Goal: Communication & Community: Answer question/provide support

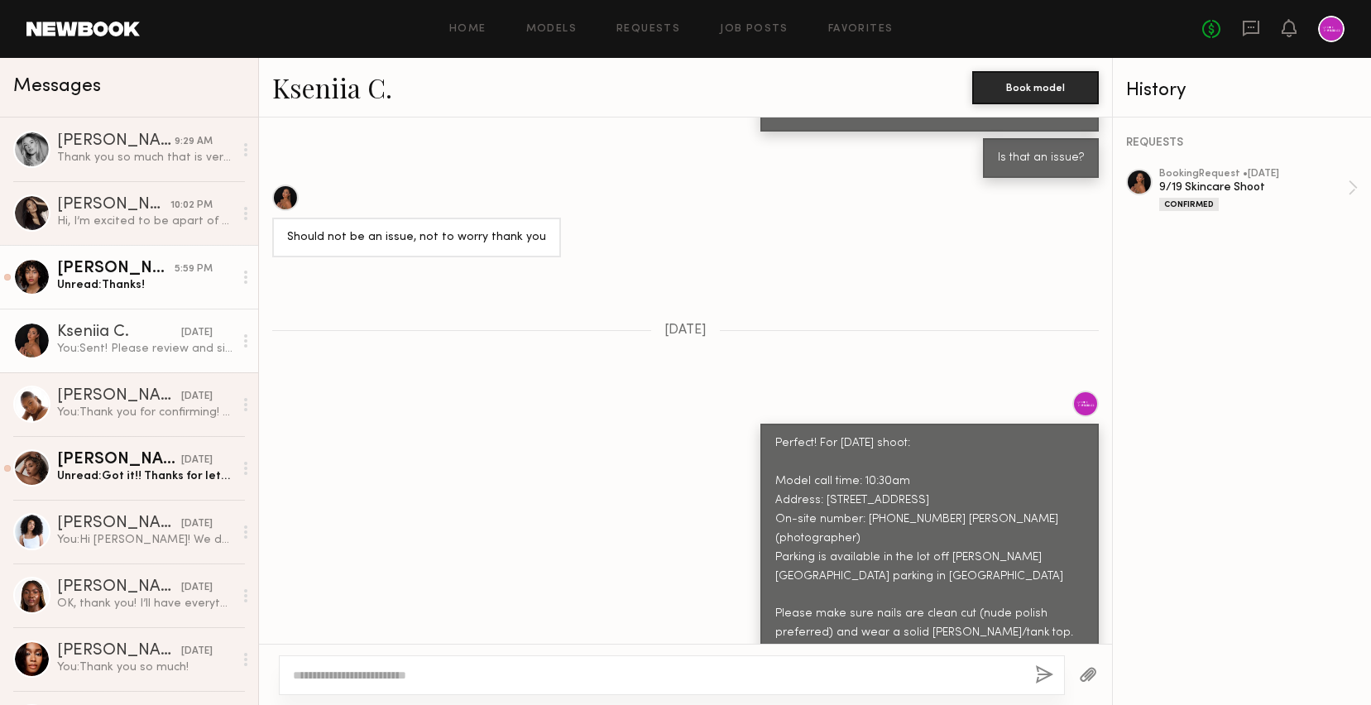
scroll to position [1492, 0]
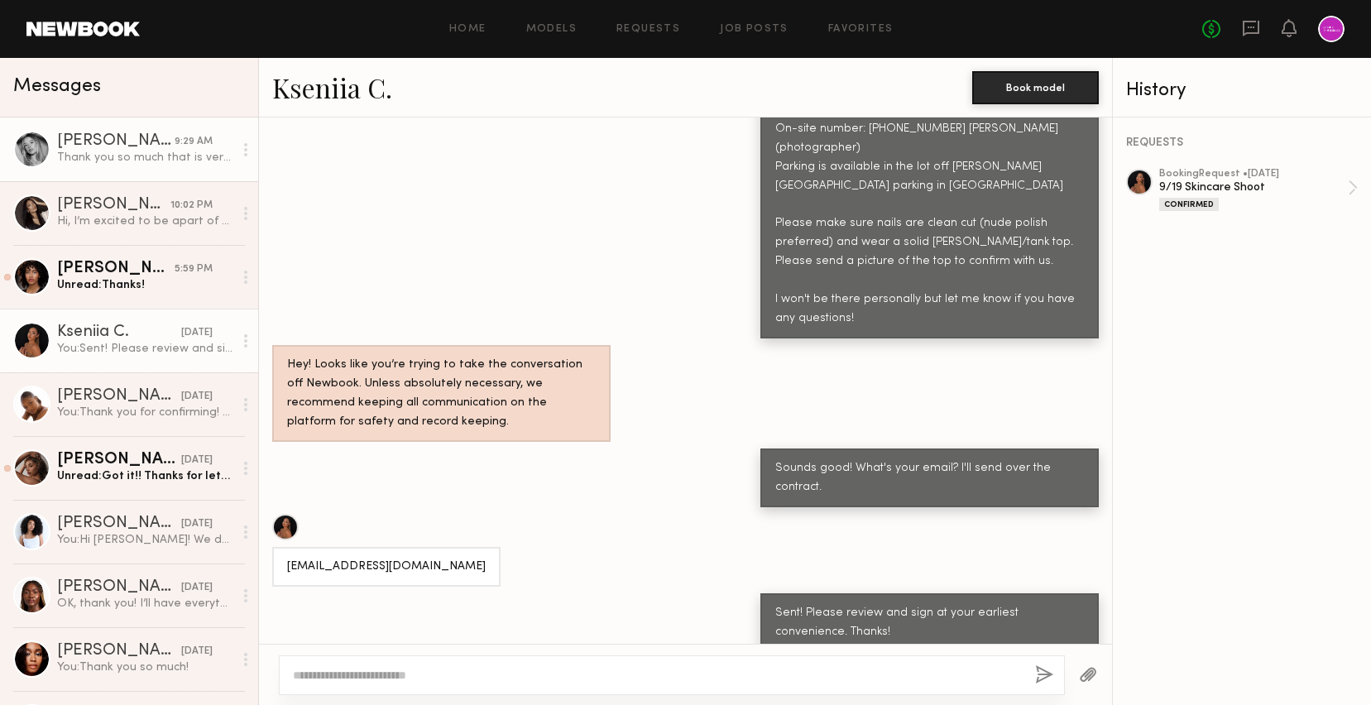
click at [136, 150] on div "Thank you so much that is very helpful. I will get the video to you asap! 😊" at bounding box center [145, 158] width 176 height 16
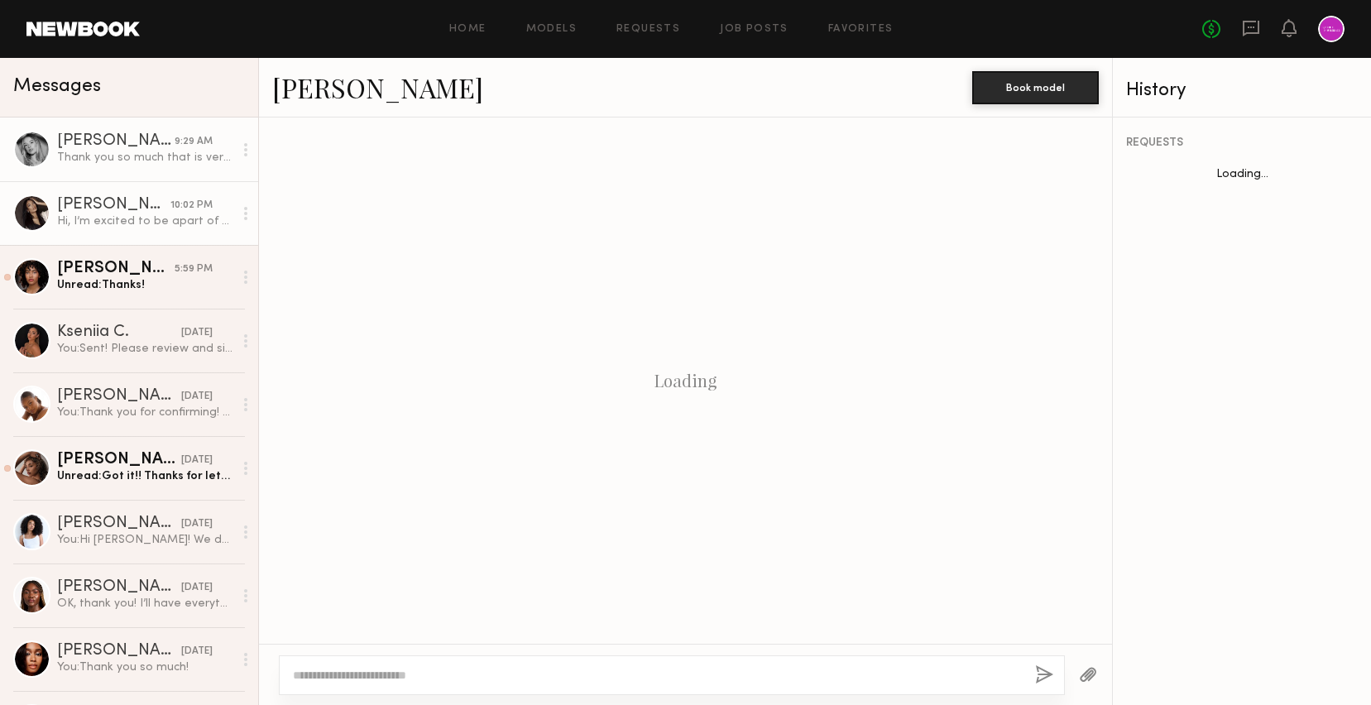
scroll to position [1805, 0]
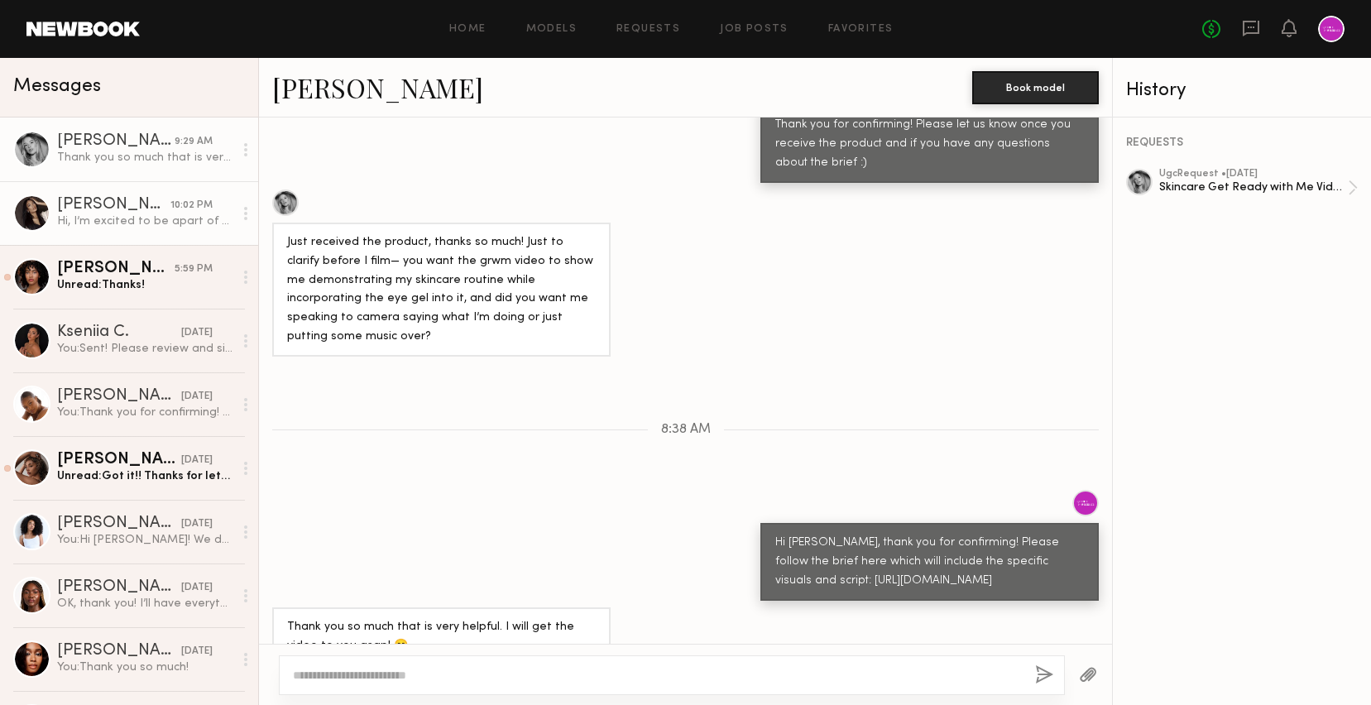
click at [135, 208] on div "Mallory C." at bounding box center [113, 205] width 113 height 17
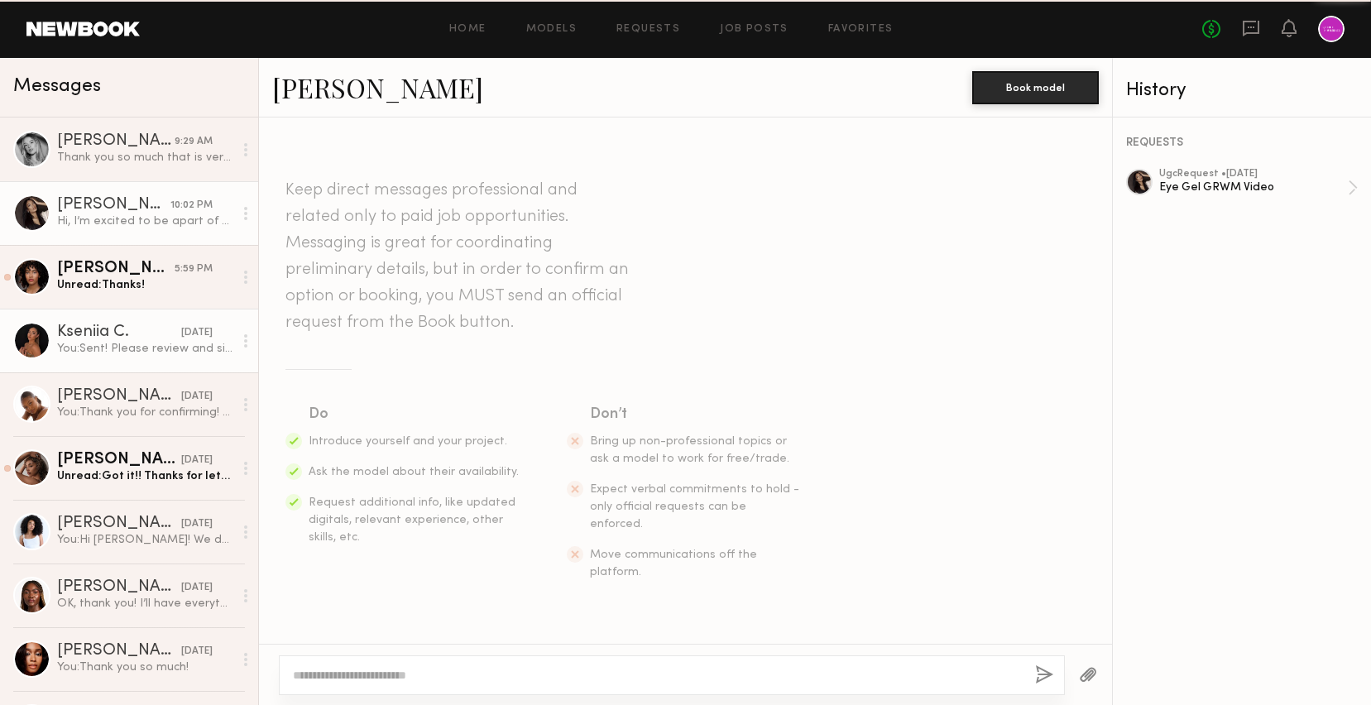
scroll to position [471, 0]
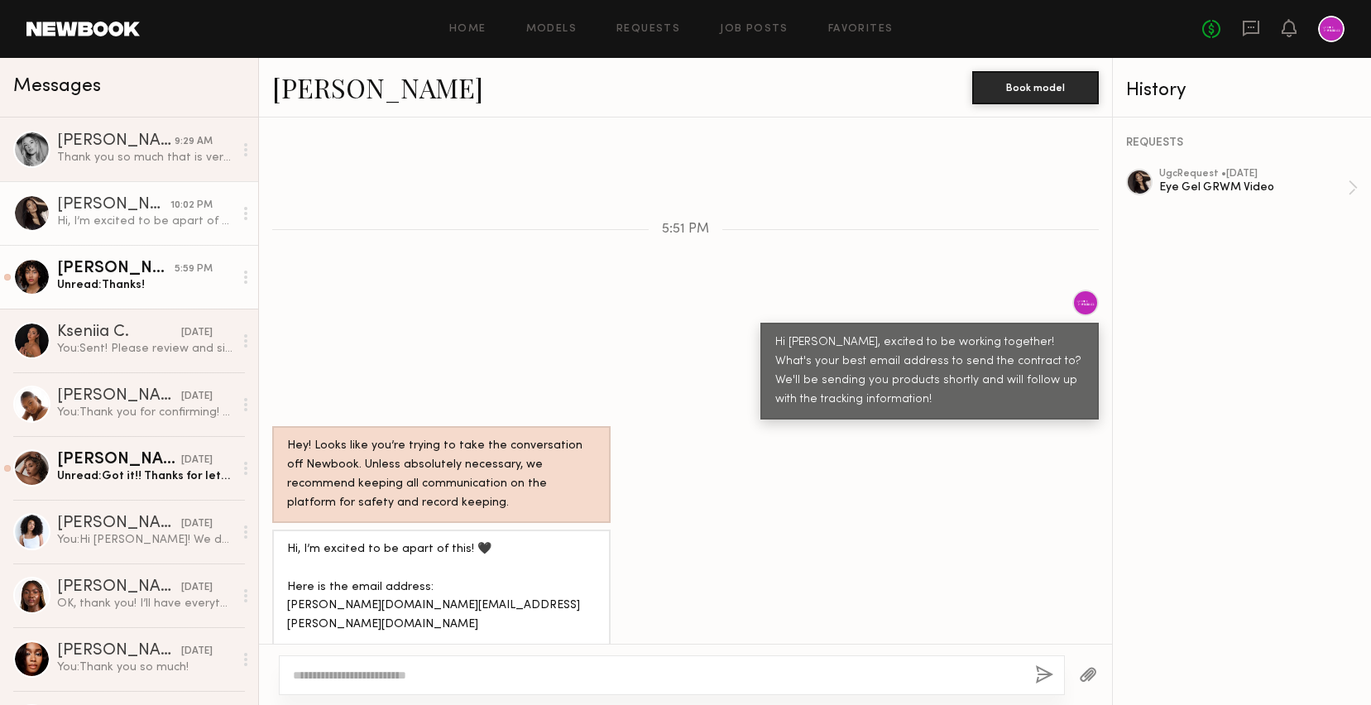
click at [121, 261] on div "[PERSON_NAME]" at bounding box center [115, 269] width 117 height 17
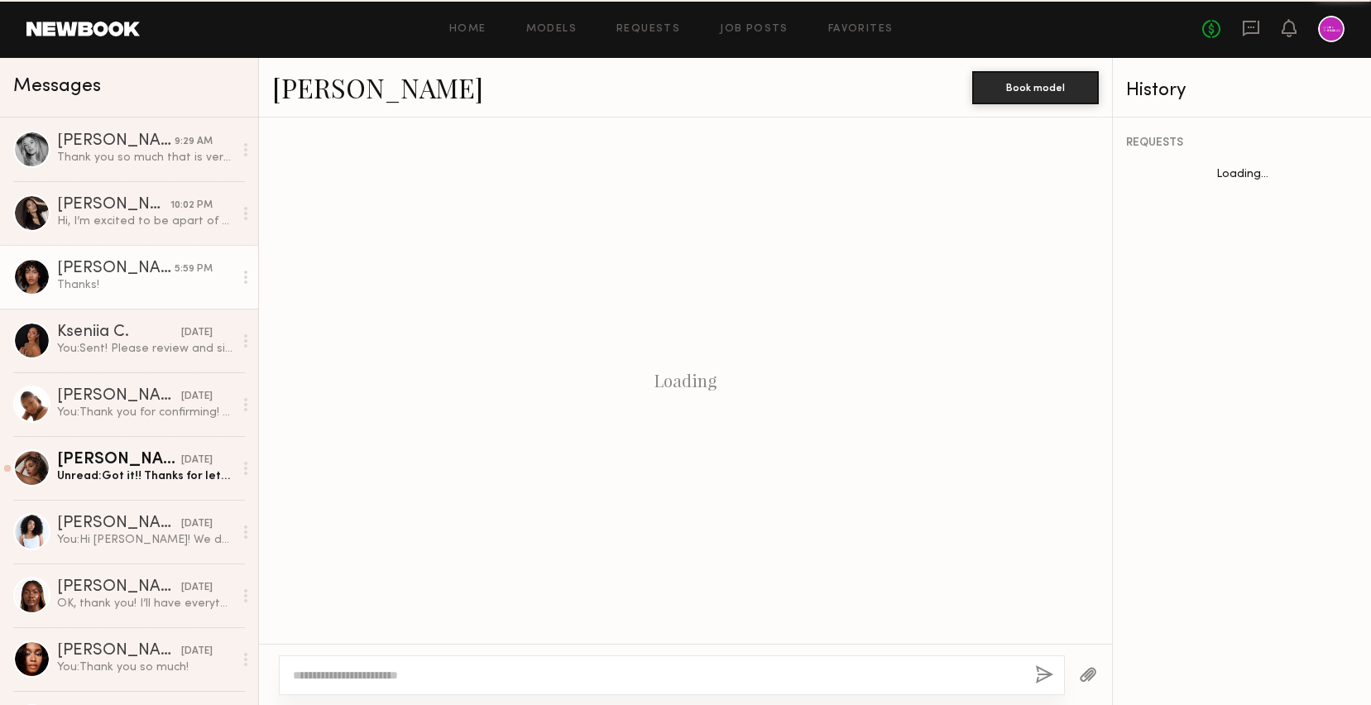
scroll to position [1564, 0]
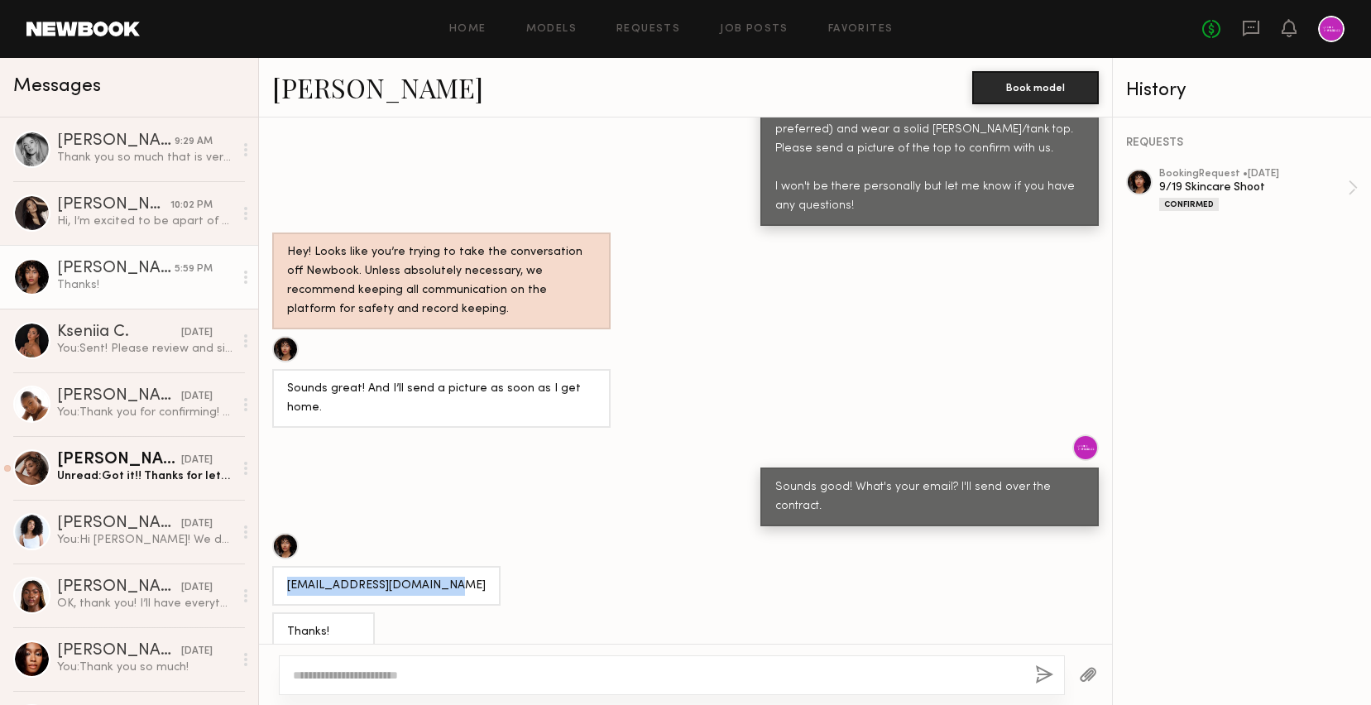
drag, startPoint x: 285, startPoint y: 561, endPoint x: 487, endPoint y: 561, distance: 202.6
click at [488, 561] on div "[EMAIL_ADDRESS][DOMAIN_NAME]" at bounding box center [685, 569] width 853 height 73
copy div "[EMAIL_ADDRESS][DOMAIN_NAME]"
click at [1213, 186] on div "9/19 Skincare Shoot" at bounding box center [1253, 187] width 189 height 16
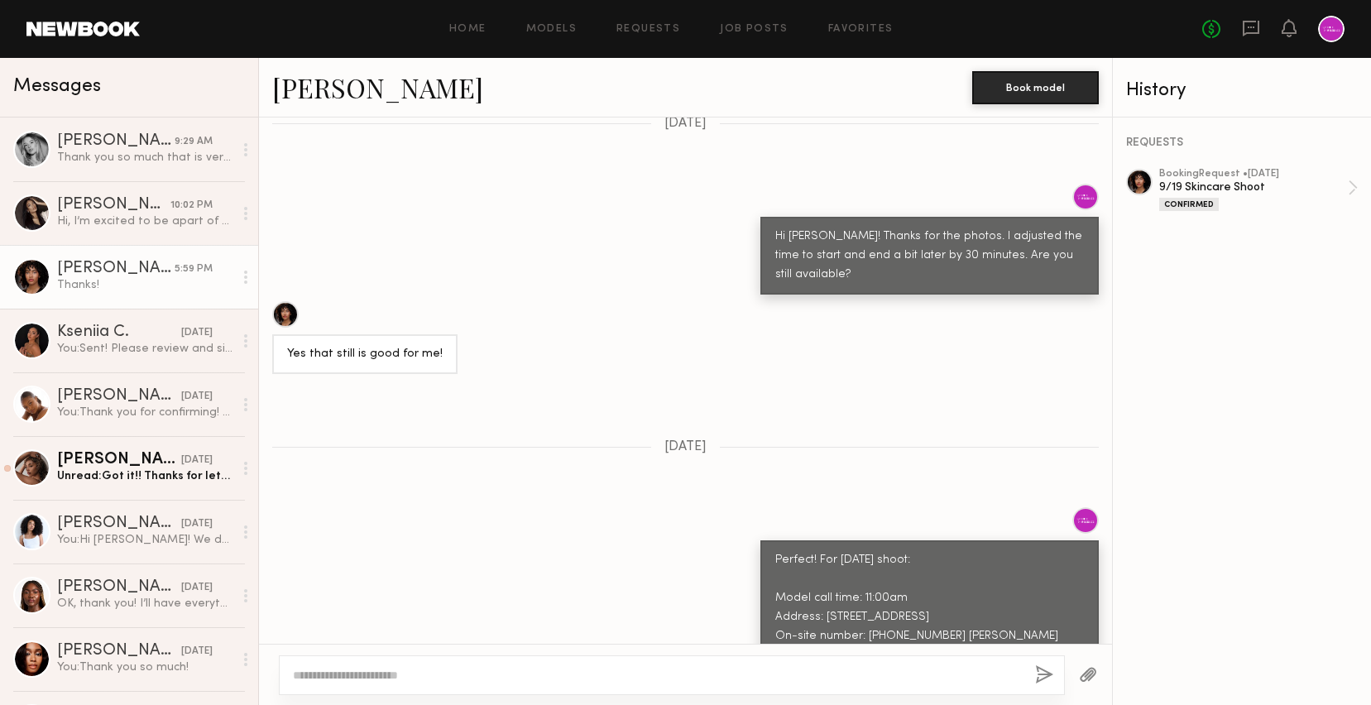
scroll to position [818, 0]
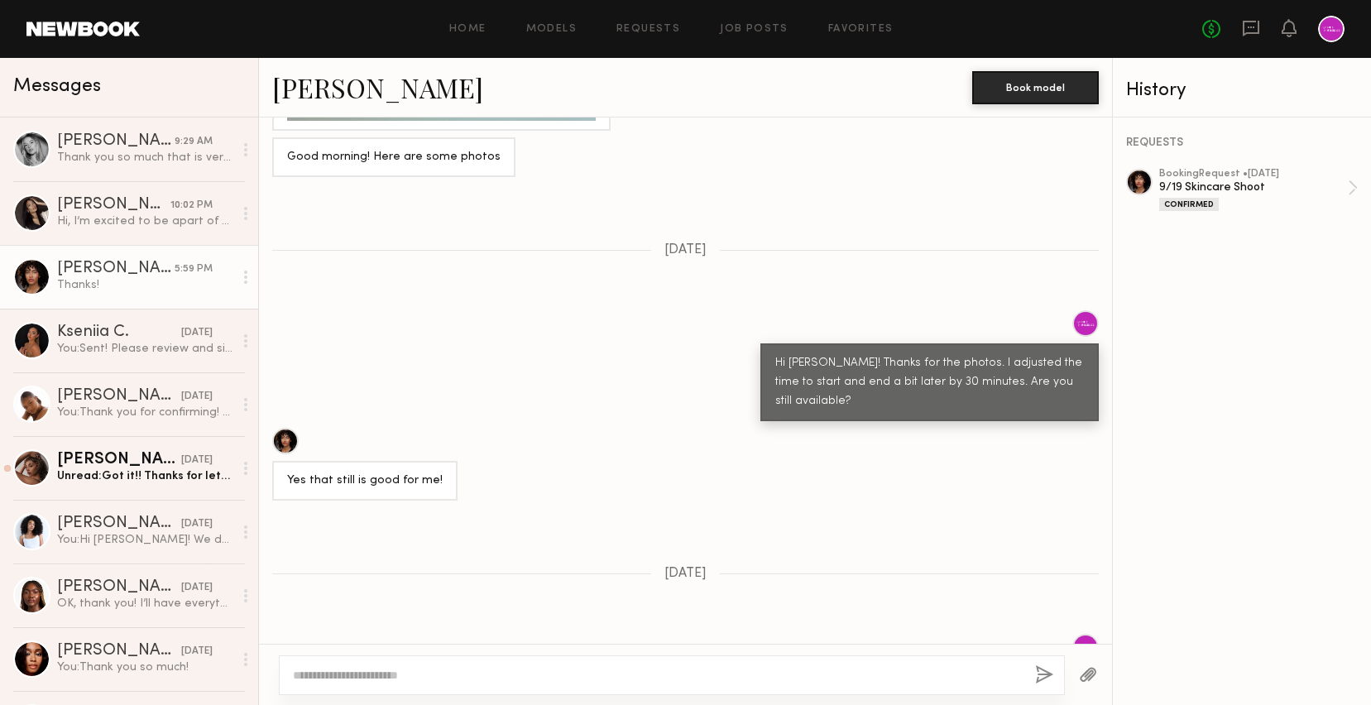
click at [491, 681] on textarea at bounding box center [657, 675] width 729 height 17
type textarea "*"
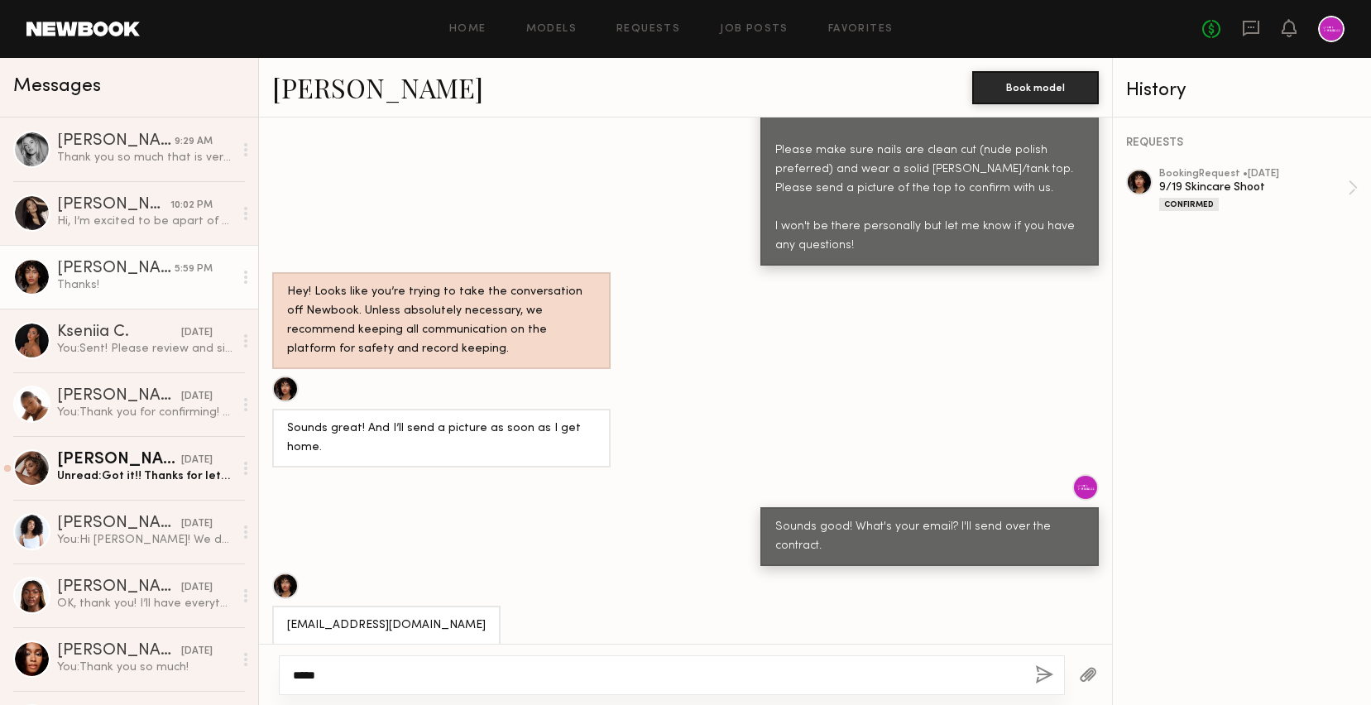
scroll to position [1526, 0]
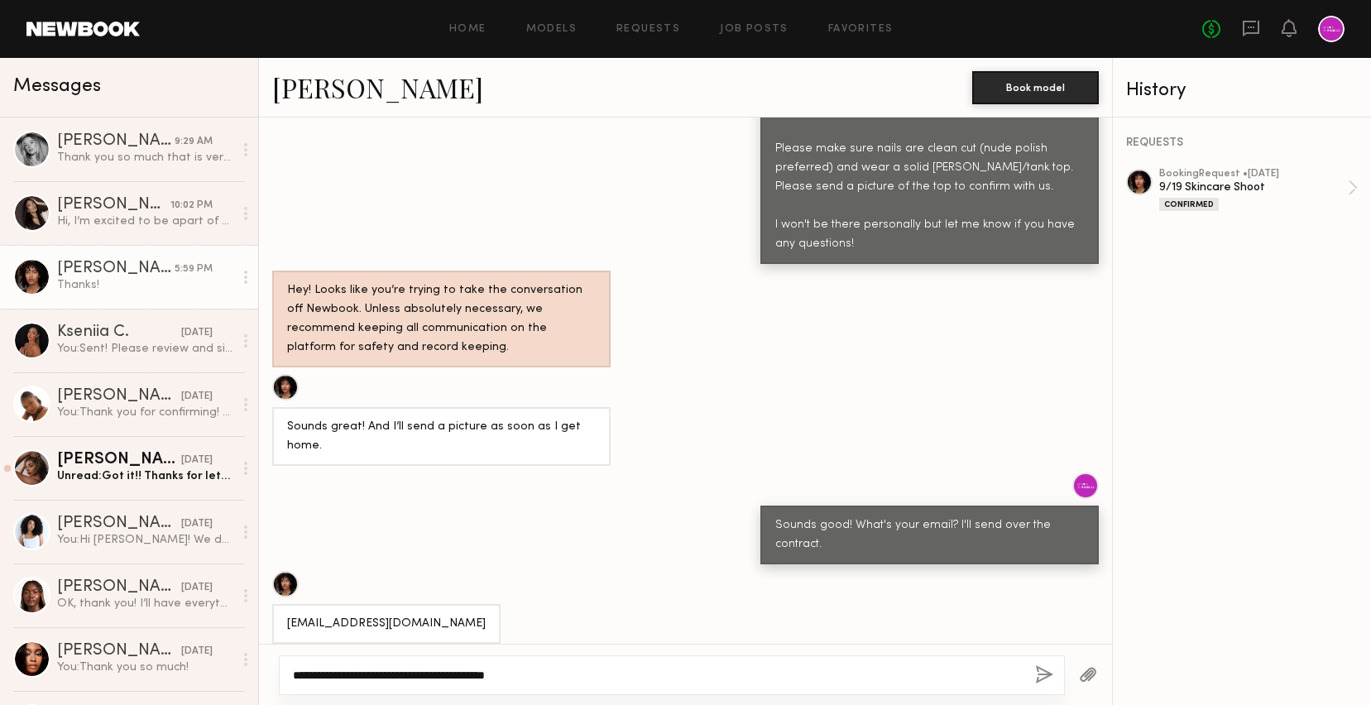
click at [473, 673] on textarea "**********" at bounding box center [657, 675] width 729 height 17
click at [504, 672] on textarea "**********" at bounding box center [657, 675] width 729 height 17
click at [506, 670] on textarea "**********" at bounding box center [657, 675] width 729 height 17
drag, startPoint x: 504, startPoint y: 671, endPoint x: 595, endPoint y: 670, distance: 91.0
click at [595, 670] on textarea "**********" at bounding box center [657, 675] width 729 height 17
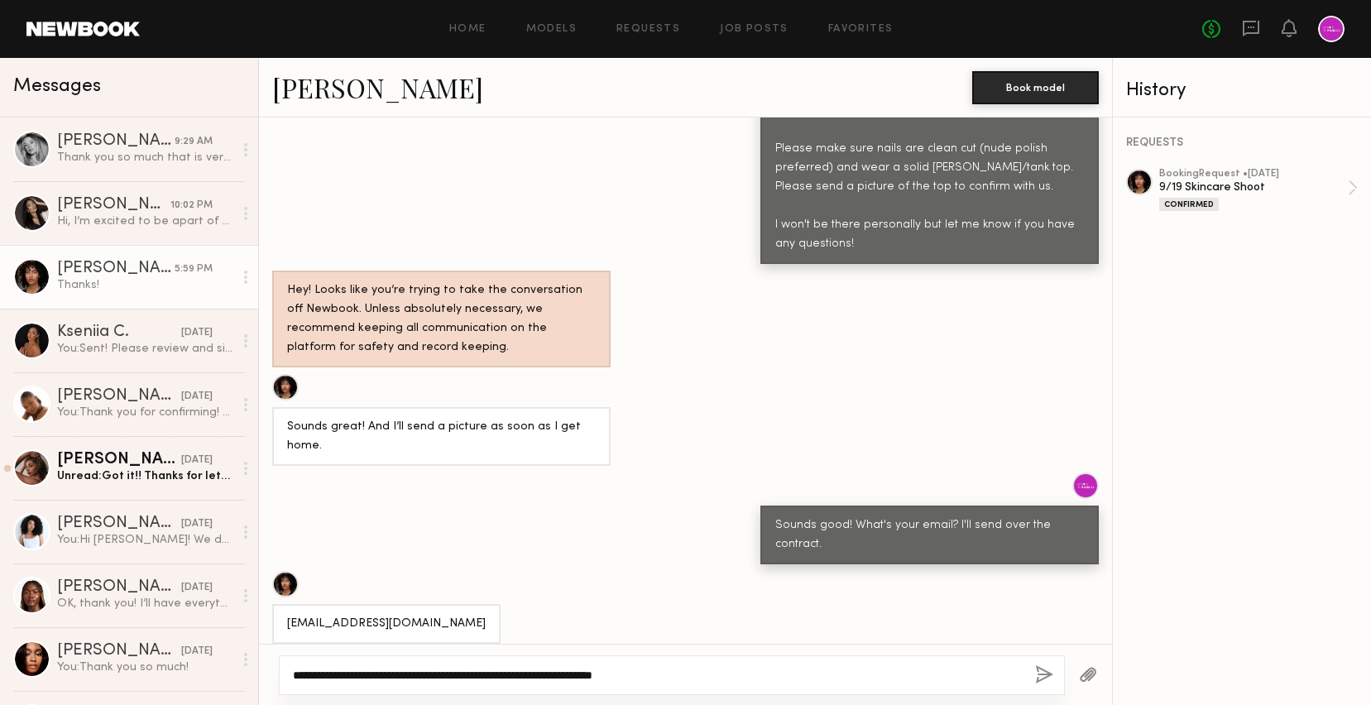
type textarea "**********"
click at [1035, 674] on button "button" at bounding box center [1044, 675] width 18 height 21
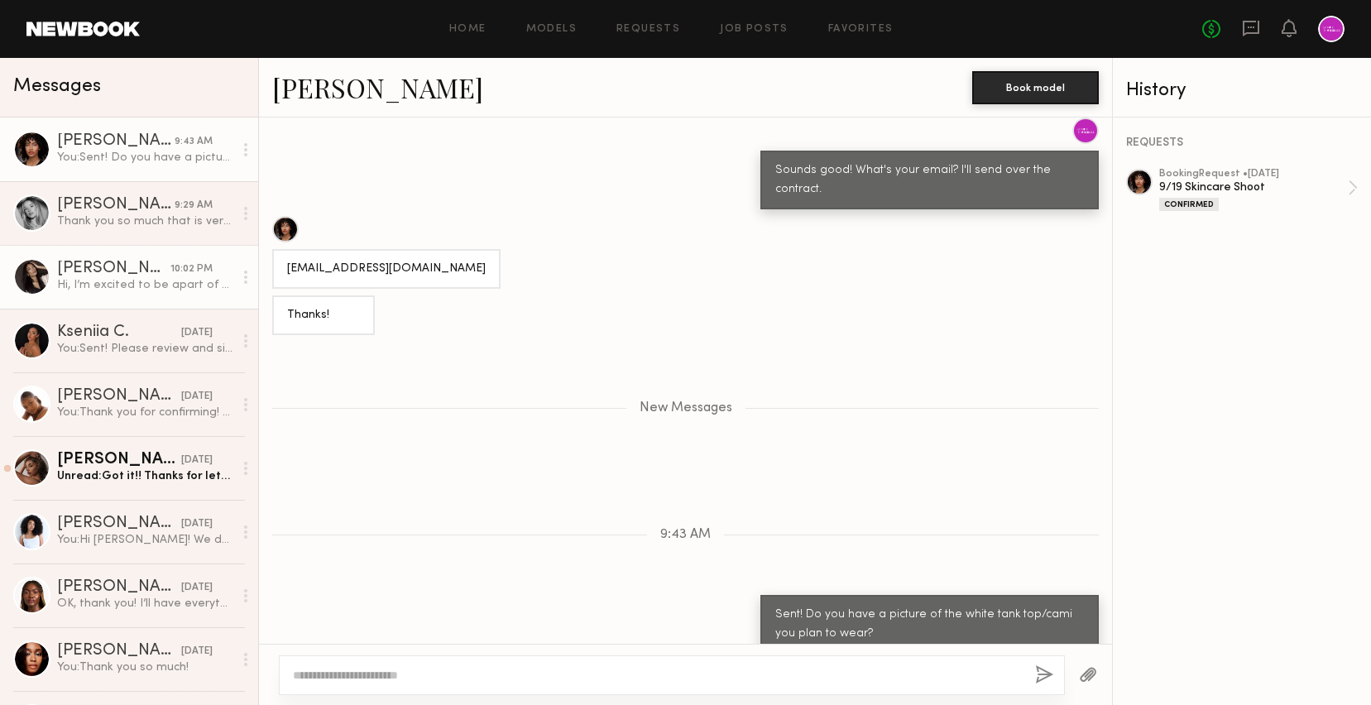
click at [152, 274] on div "Mallory C." at bounding box center [113, 269] width 113 height 17
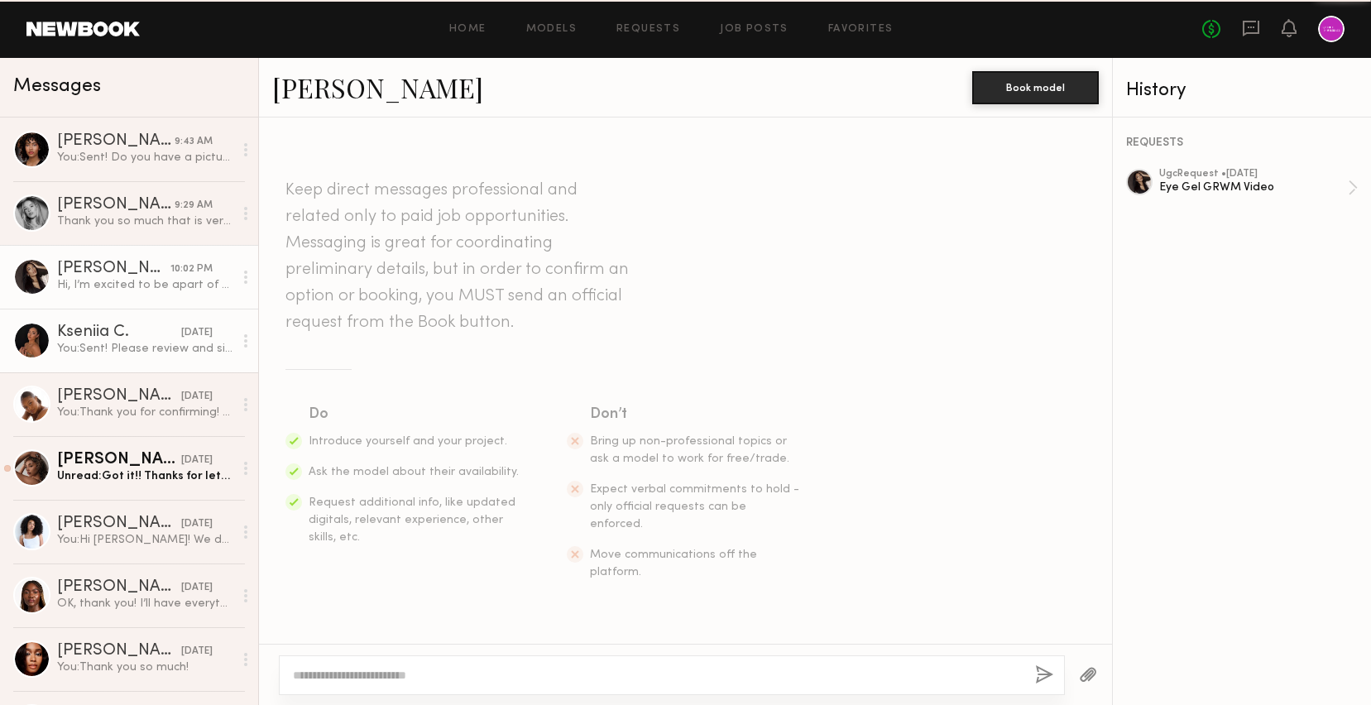
click at [152, 313] on link "Kseniia C. yesterday You: Sent! Please review and sign at your earliest conveni…" at bounding box center [129, 341] width 258 height 64
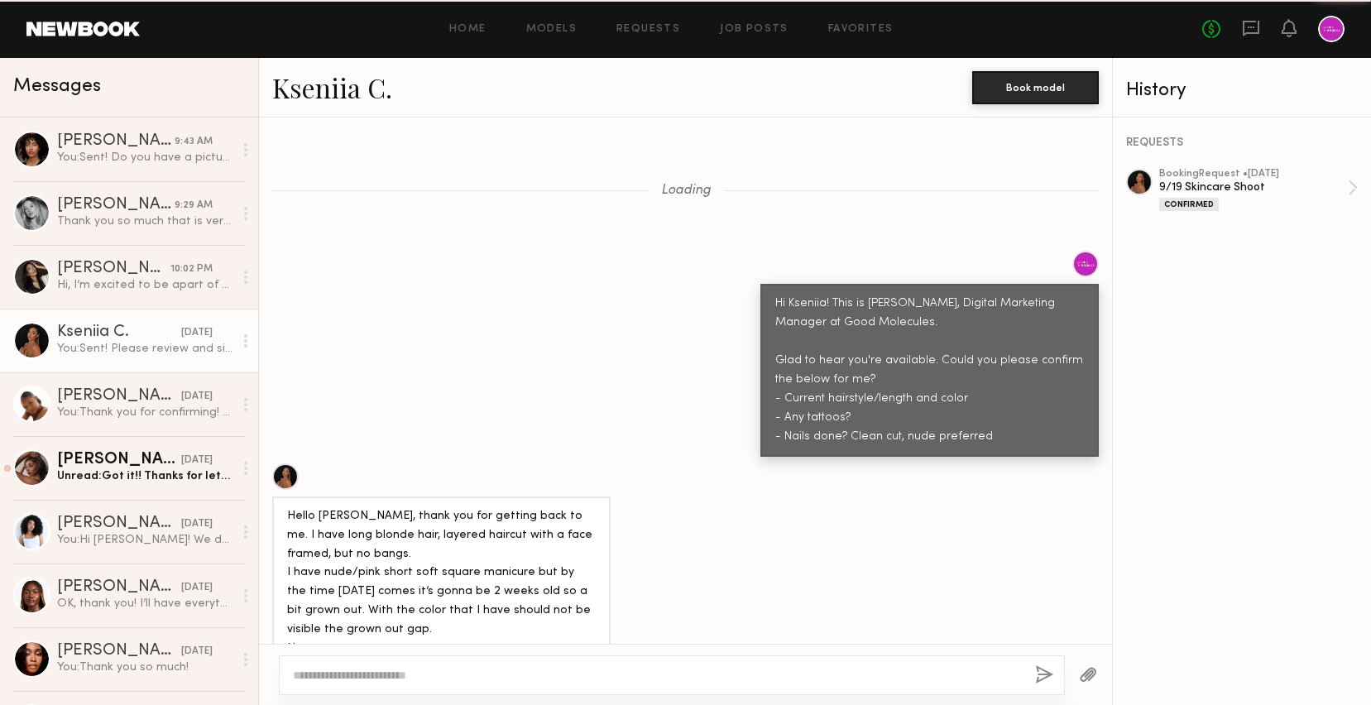
scroll to position [1493, 0]
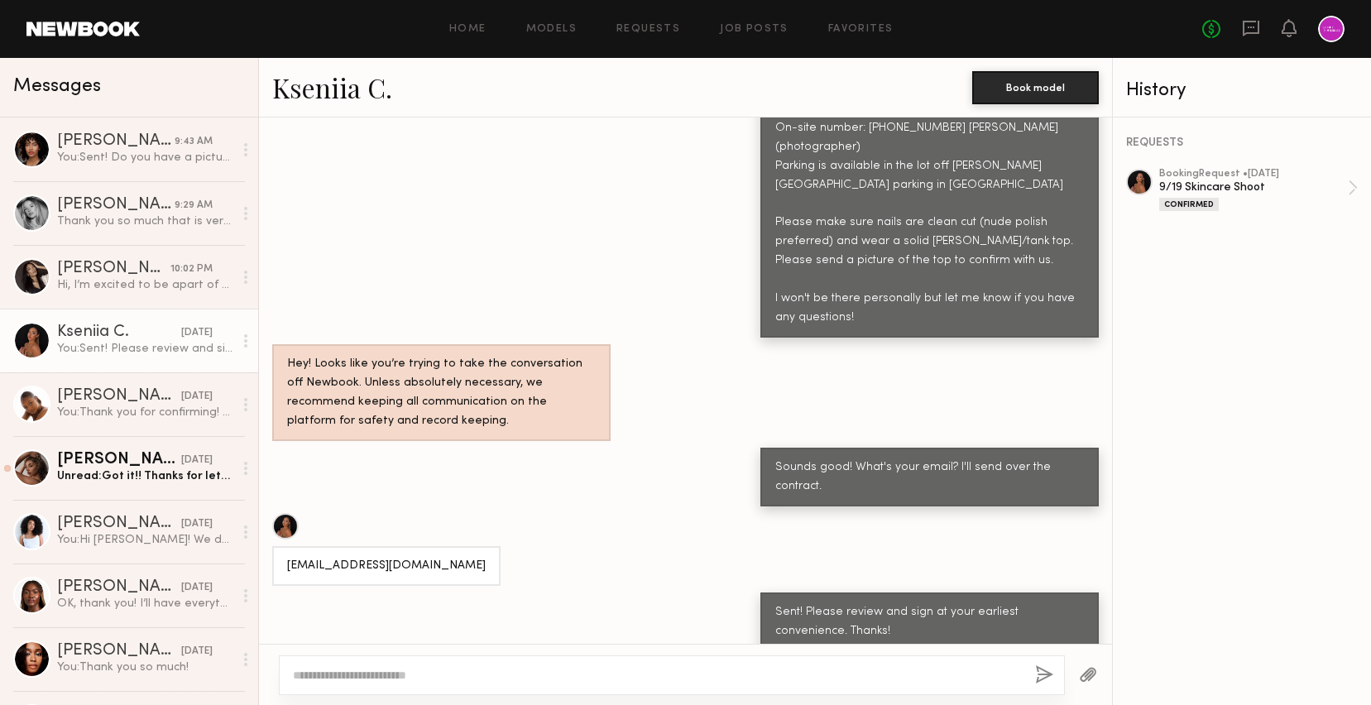
click at [168, 344] on div "You: Sent! Please review and sign at your earliest convenience. Thanks!" at bounding box center [145, 349] width 176 height 16
click at [165, 324] on div "Kseniia C." at bounding box center [119, 332] width 124 height 17
click at [519, 668] on textarea at bounding box center [657, 675] width 729 height 17
paste textarea "**********"
drag, startPoint x: 323, startPoint y: 671, endPoint x: 299, endPoint y: 661, distance: 26.0
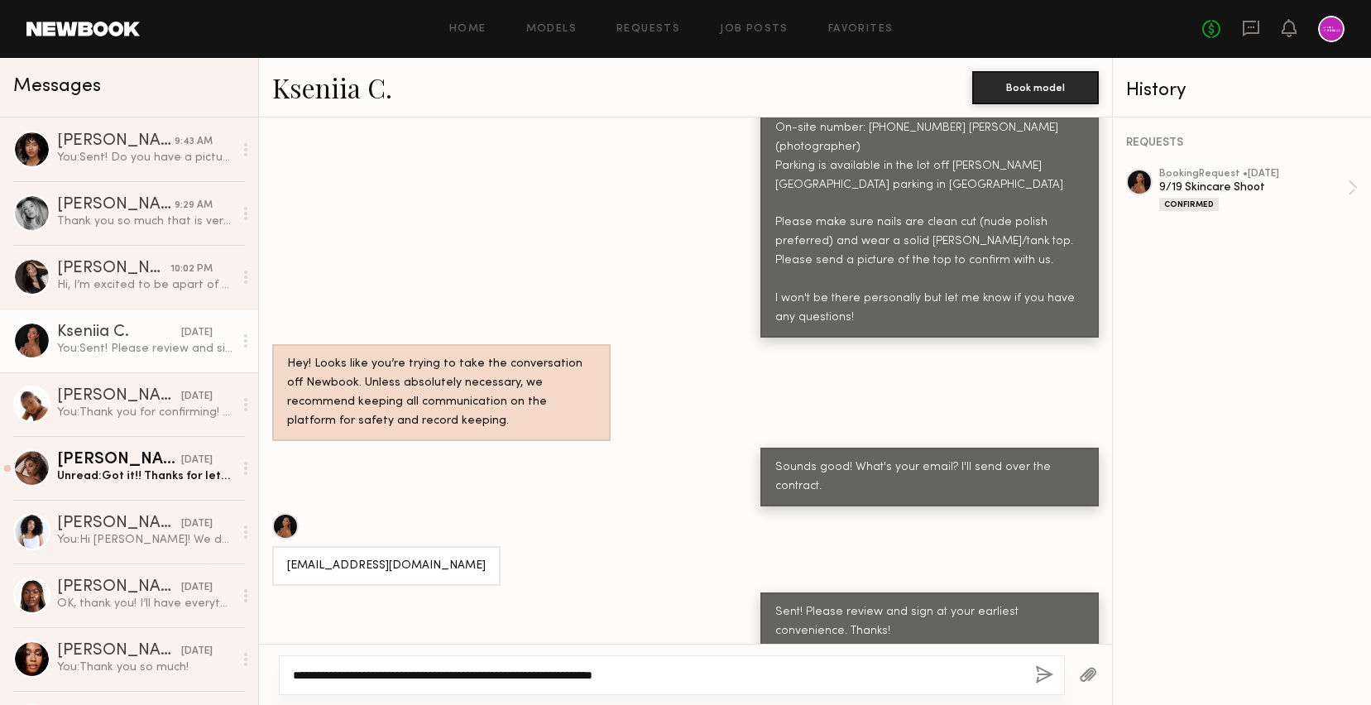
click at [299, 661] on div "**********" at bounding box center [672, 675] width 786 height 40
click at [914, 668] on textarea "**********" at bounding box center [657, 675] width 729 height 17
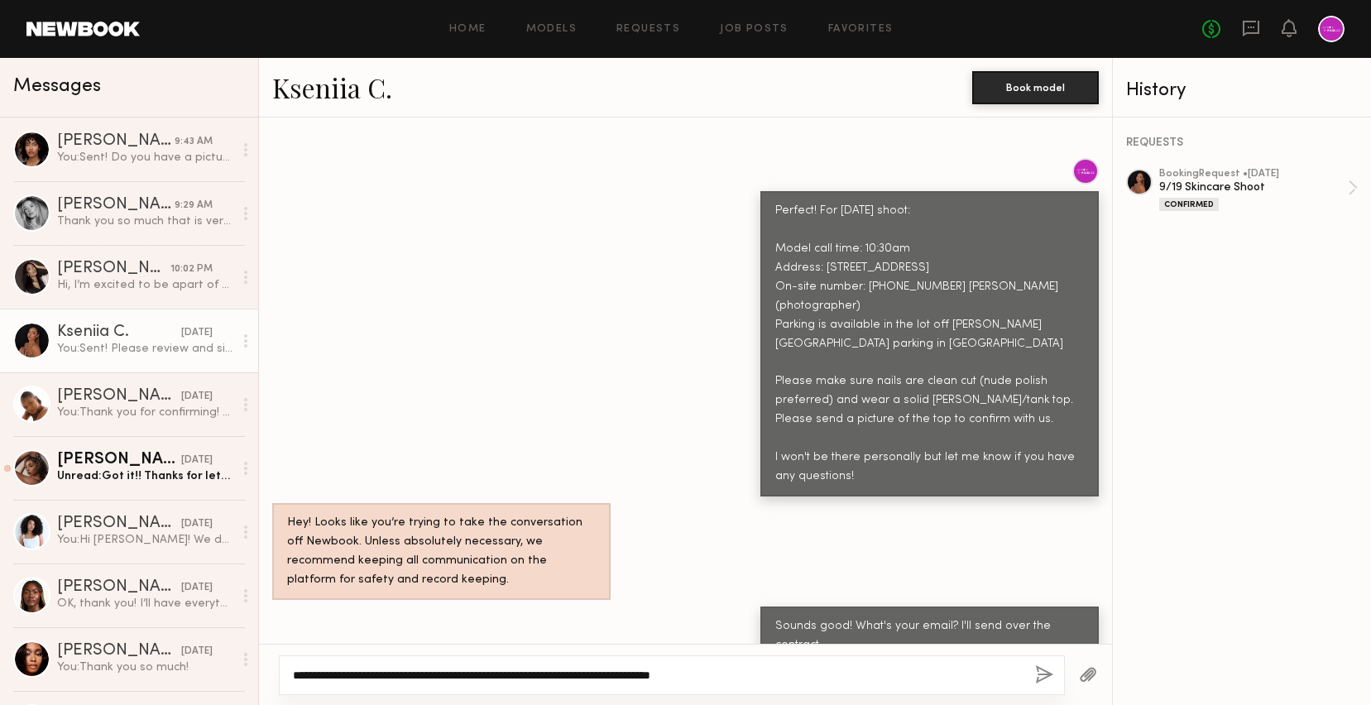
scroll to position [1324, 0]
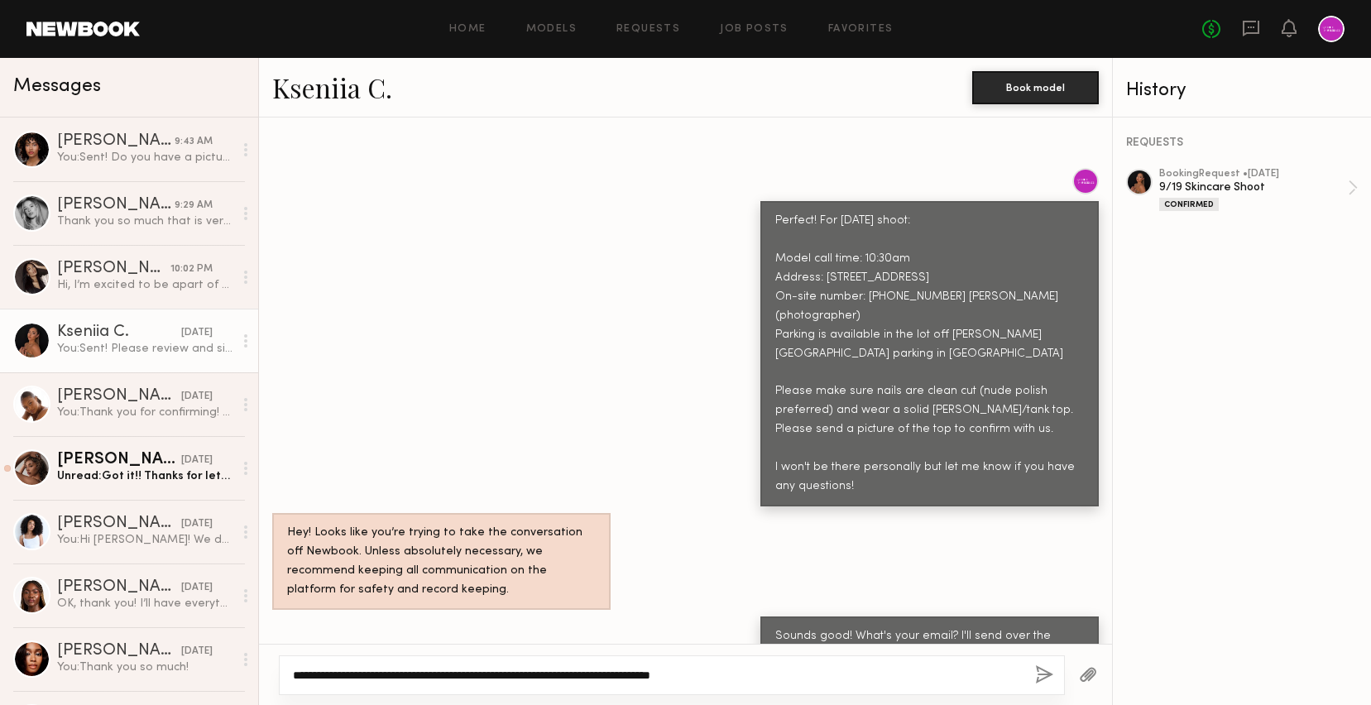
type textarea "**********"
click at [1041, 680] on button "button" at bounding box center [1044, 675] width 18 height 21
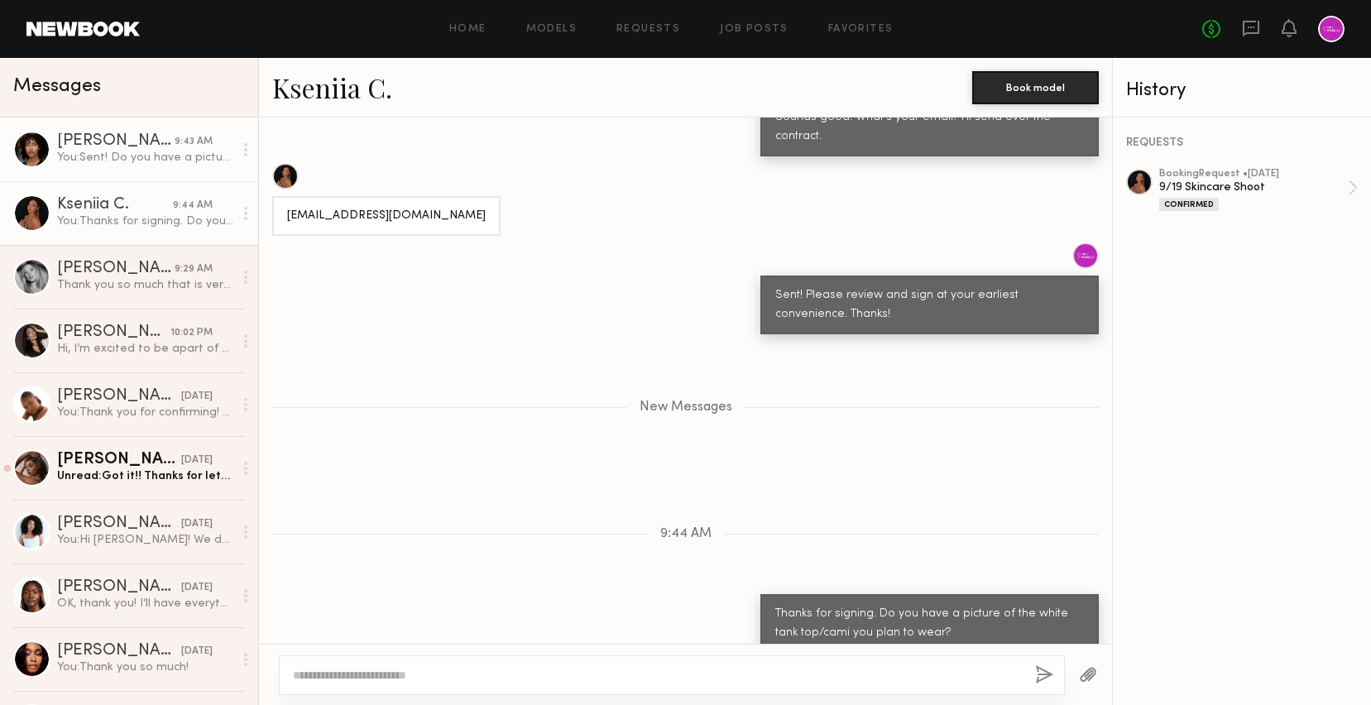
click at [117, 147] on div "[PERSON_NAME]" at bounding box center [115, 141] width 117 height 17
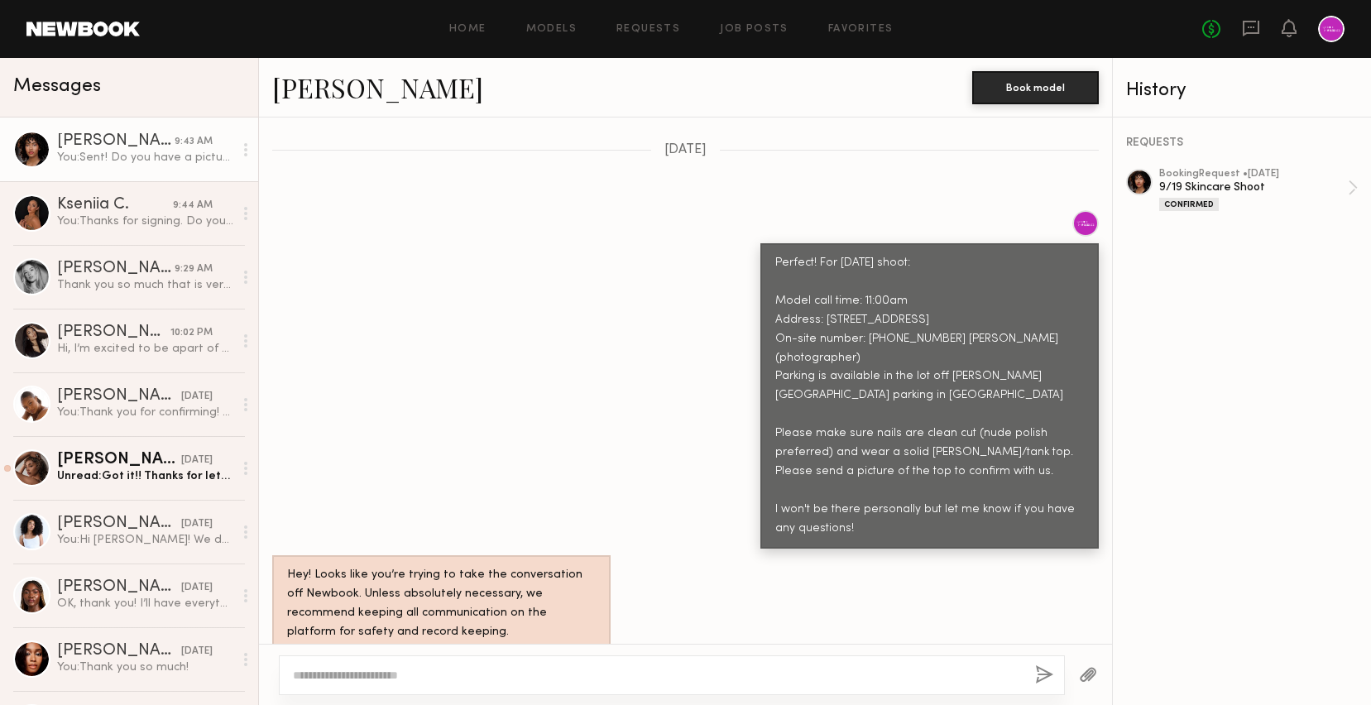
scroll to position [1189, 0]
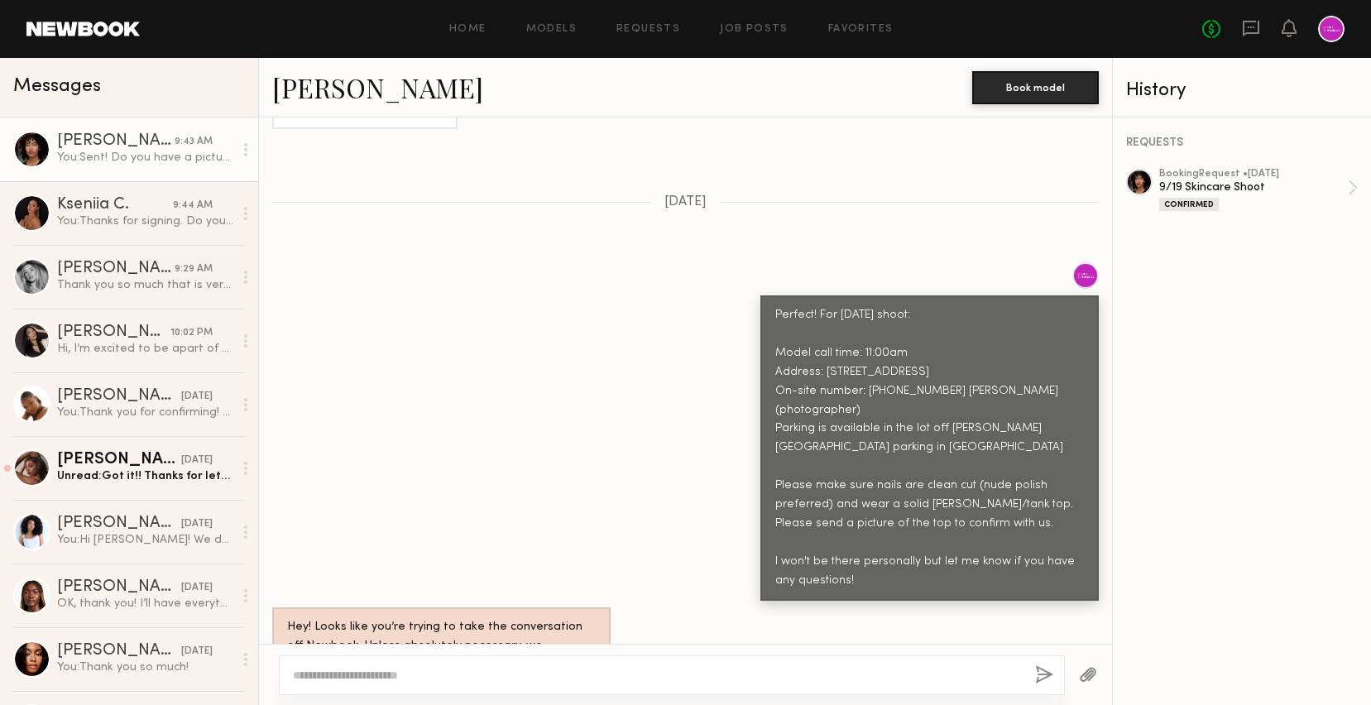
click at [109, 154] on div "You: Sent! Do you have a picture of the white tank top/cami you plan to wear?" at bounding box center [145, 158] width 176 height 16
click at [127, 190] on link "Kseniia C. 9:44 AM You: Thanks for signing. Do you have a picture of the white …" at bounding box center [129, 213] width 258 height 64
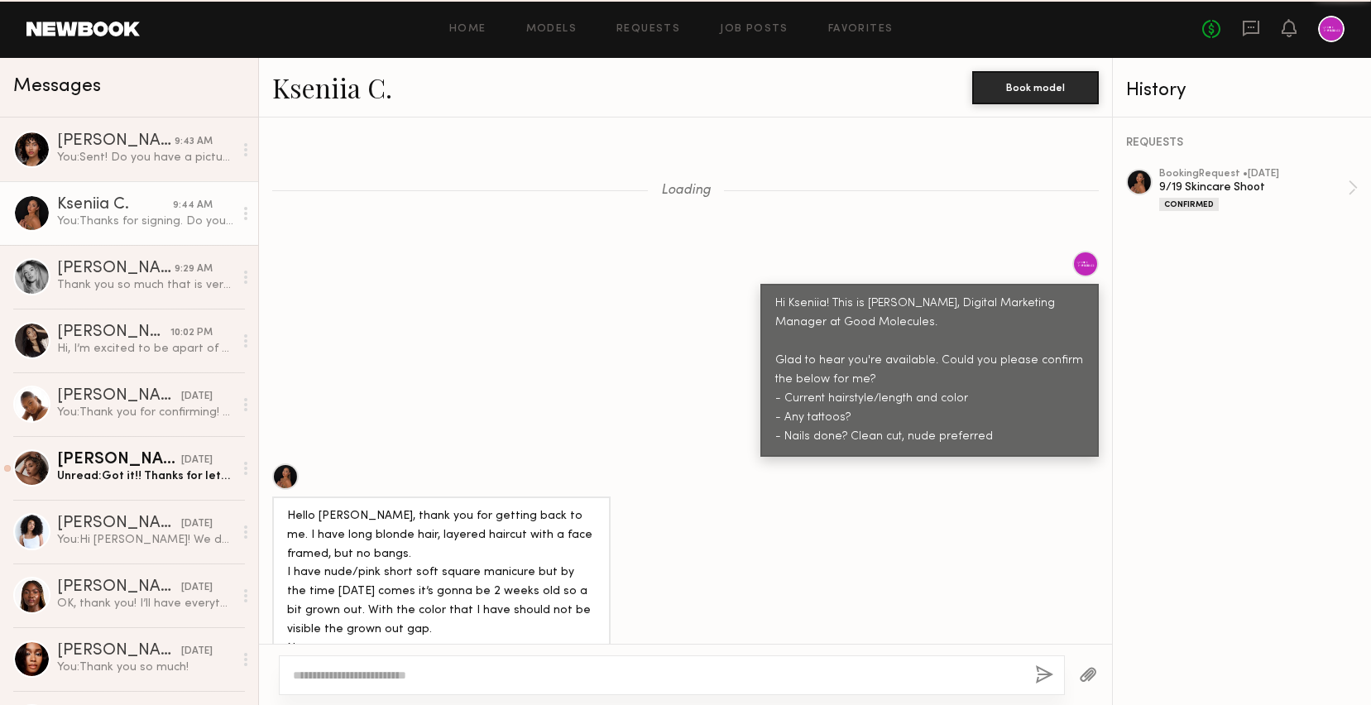
scroll to position [1717, 0]
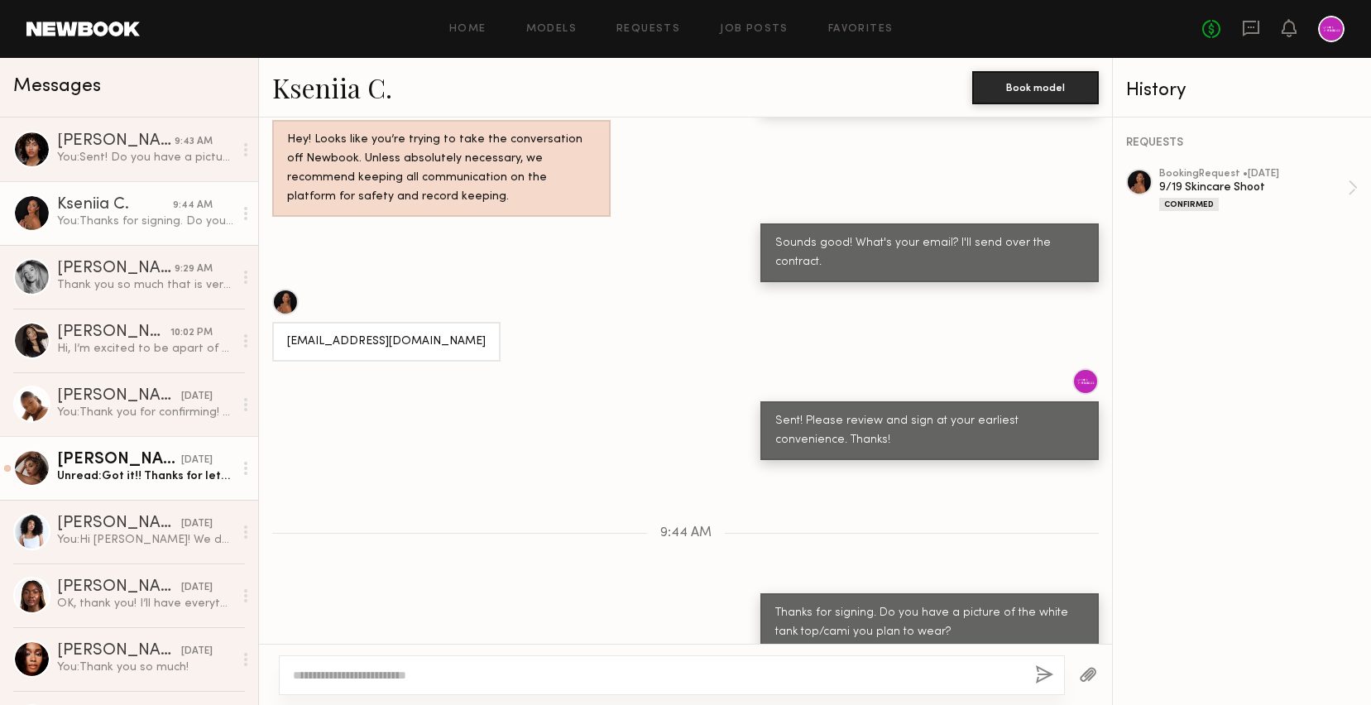
click at [132, 461] on div "[PERSON_NAME]" at bounding box center [119, 460] width 124 height 17
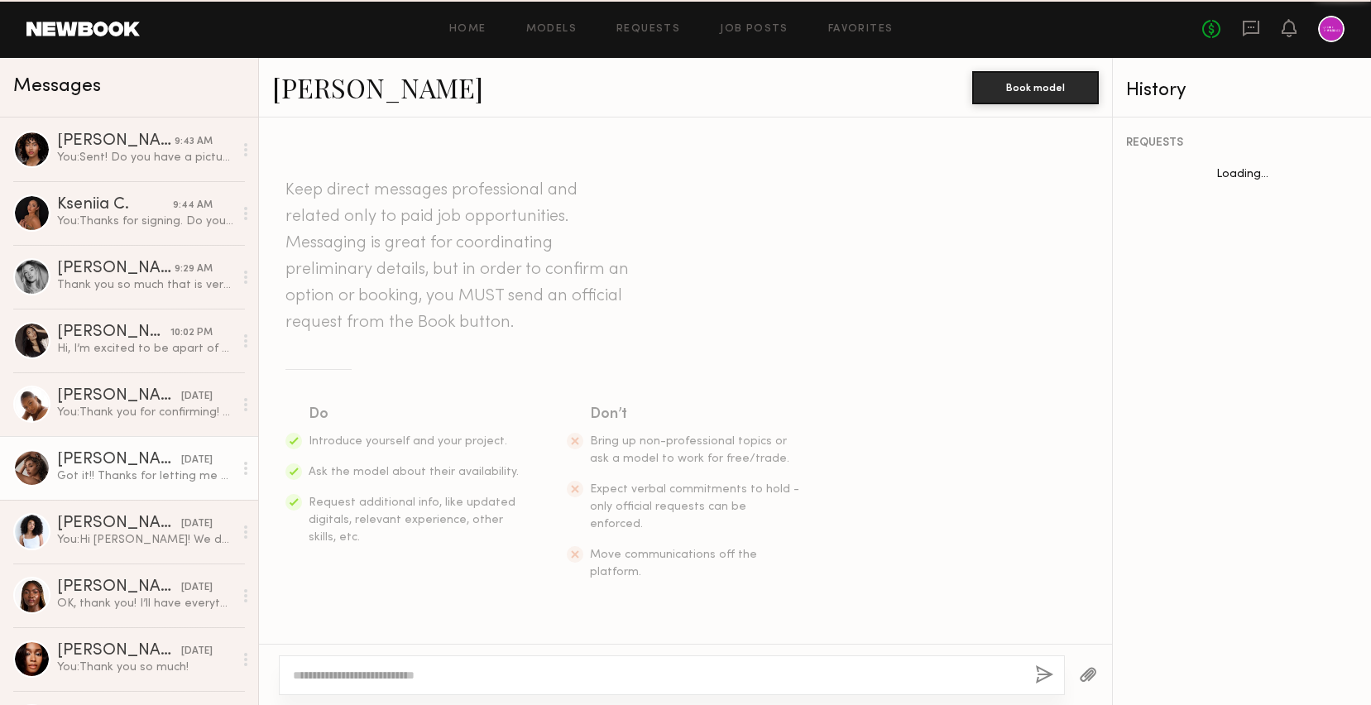
scroll to position [1476, 0]
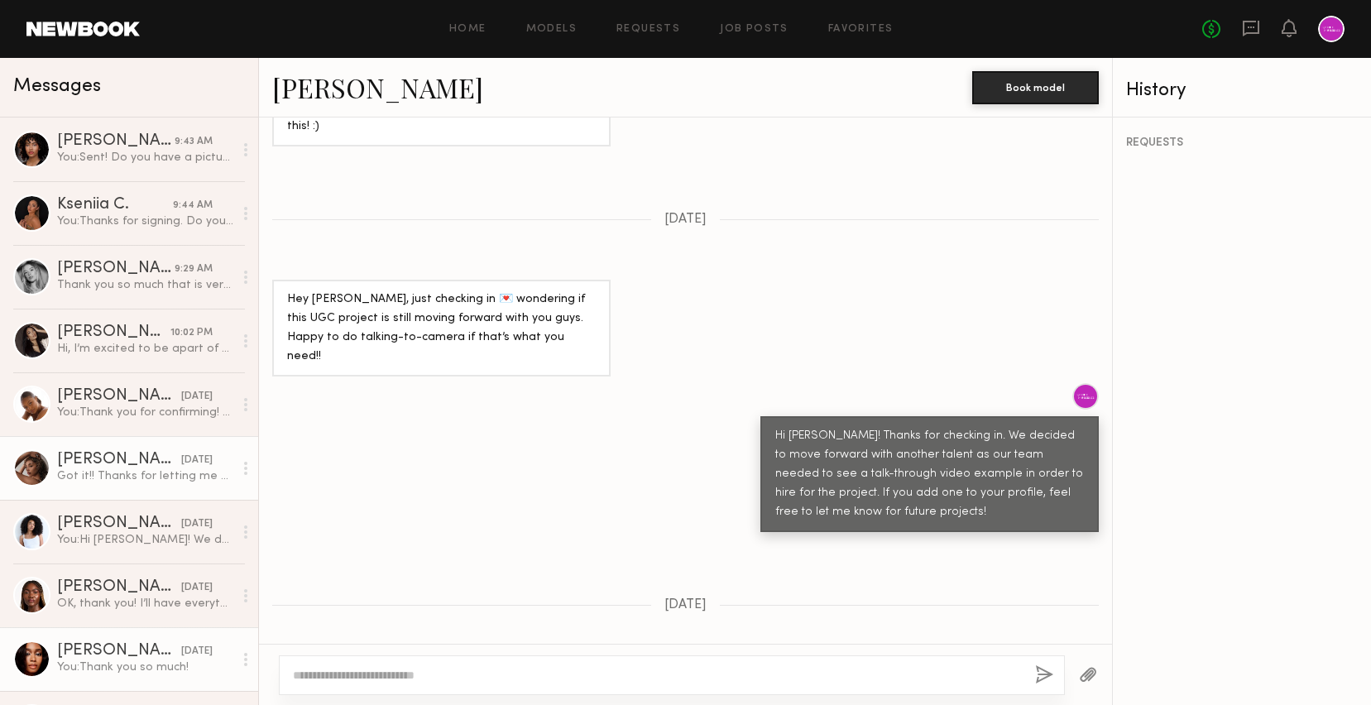
click at [146, 647] on div "[PERSON_NAME]" at bounding box center [119, 651] width 124 height 17
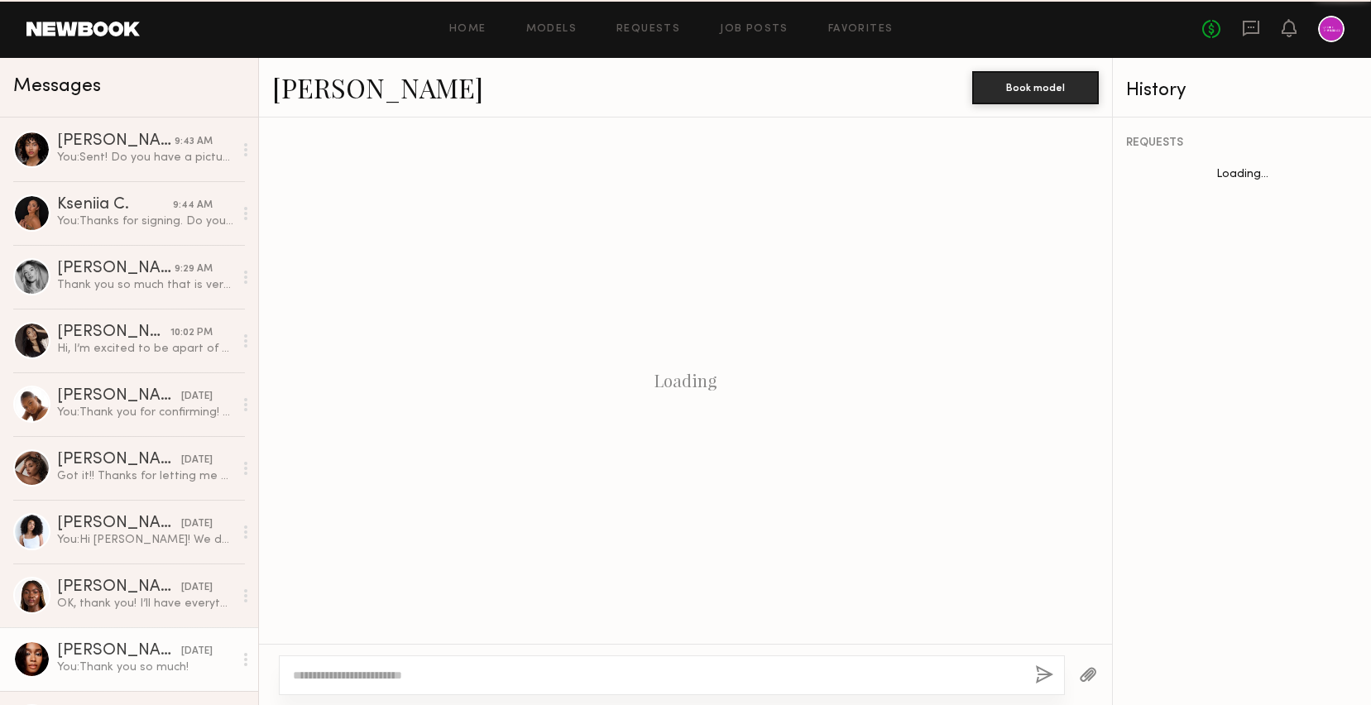
scroll to position [707, 0]
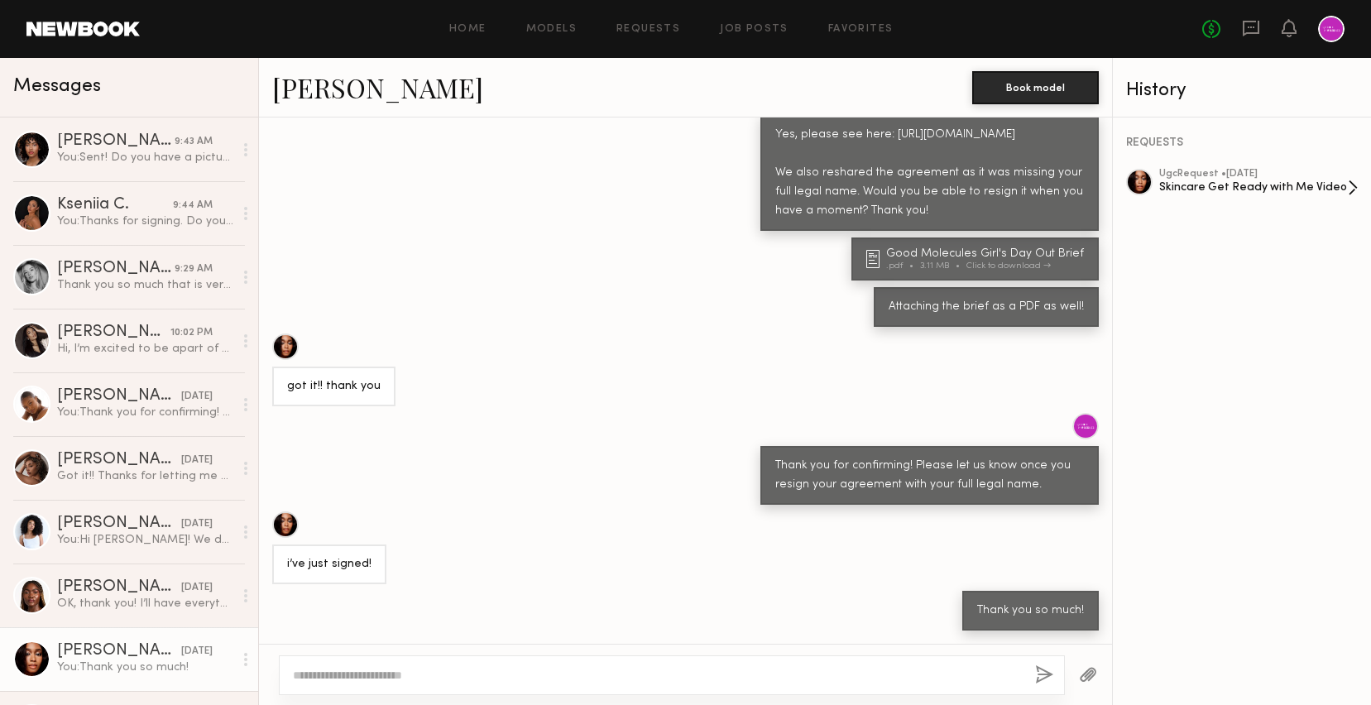
click at [1271, 174] on div "ugc Request • 09/10/2025" at bounding box center [1253, 174] width 189 height 11
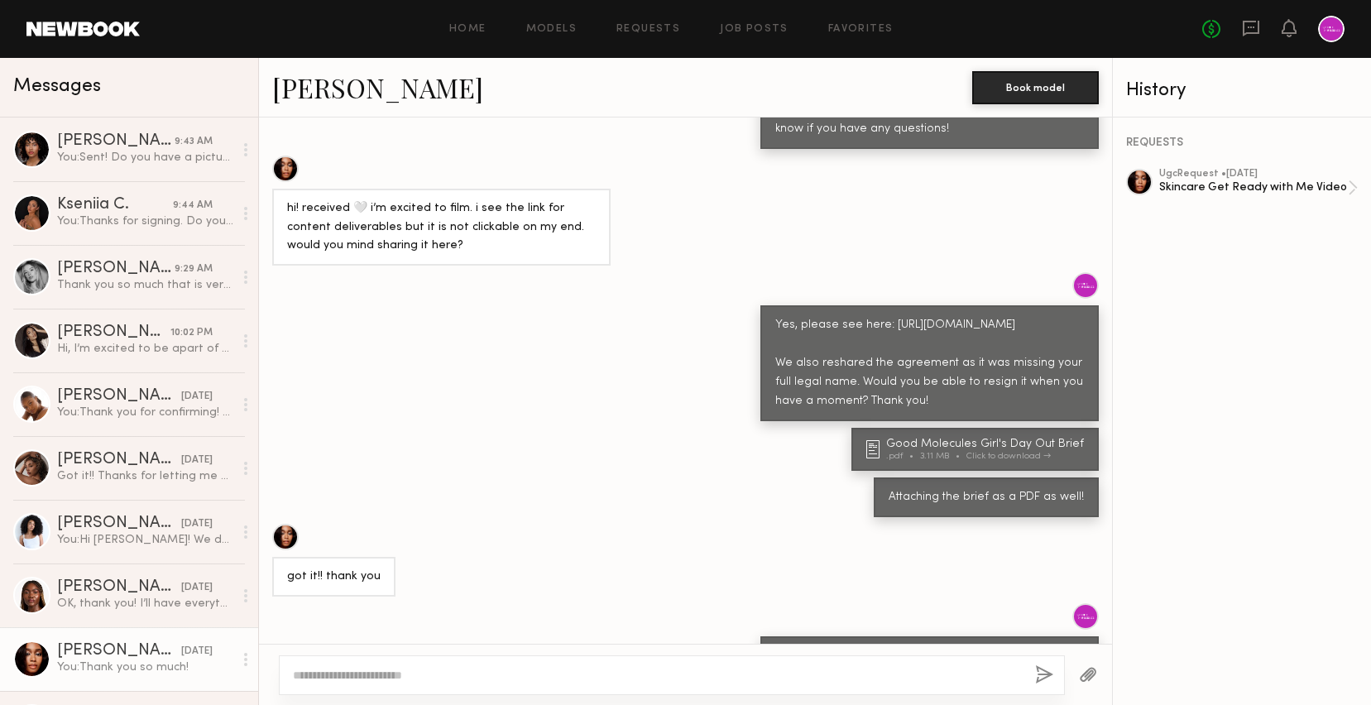
scroll to position [480, 0]
click at [93, 342] on div "Hi, I’m excited to be apart of this! 🖤 Here is the email address: Mallory.coope…" at bounding box center [145, 349] width 176 height 16
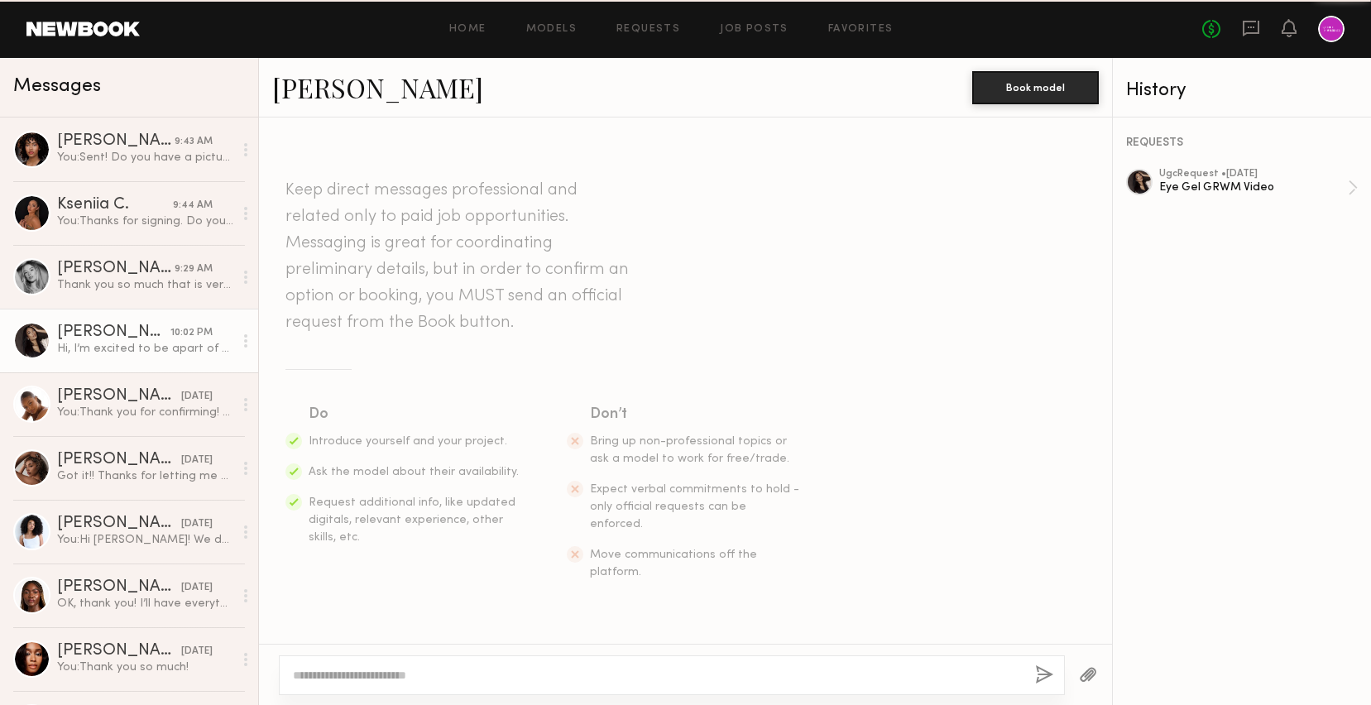
scroll to position [471, 0]
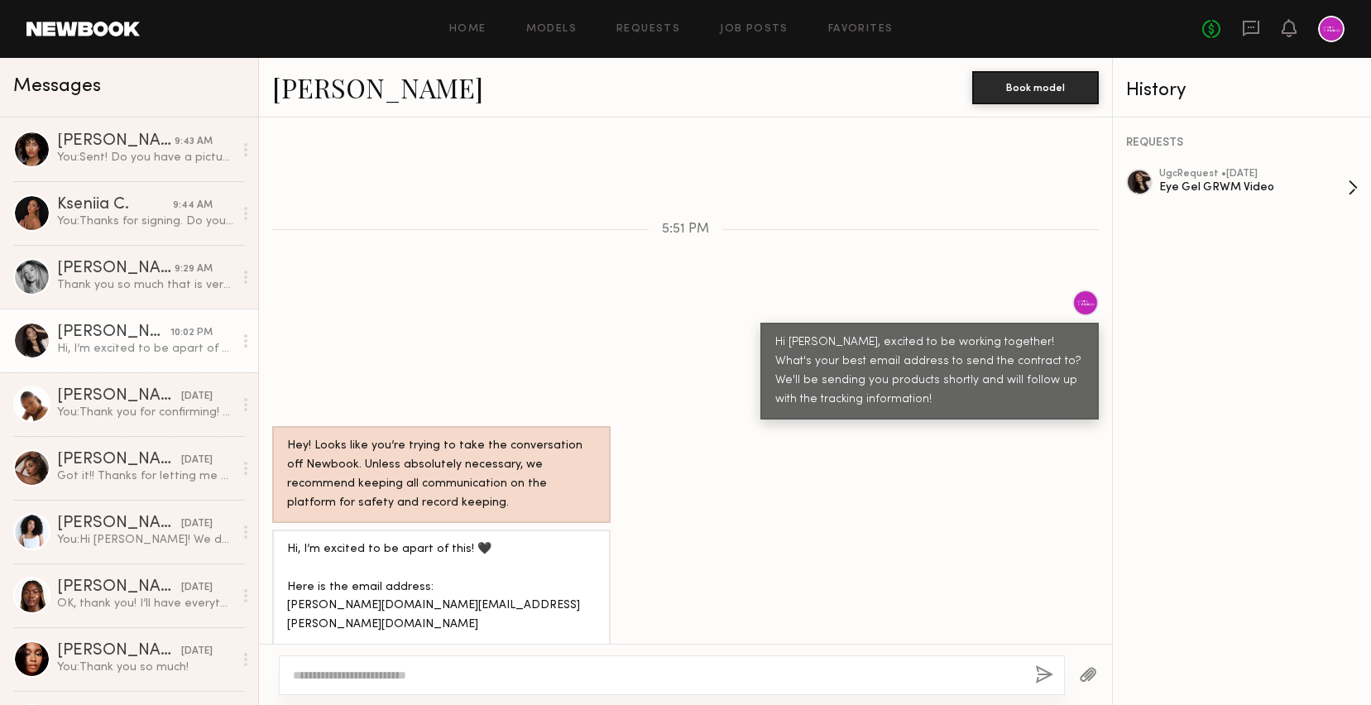
click at [1255, 179] on div "Eye Gel GRWM Video" at bounding box center [1253, 187] width 189 height 16
click at [136, 203] on div "Kseniia C." at bounding box center [115, 205] width 116 height 17
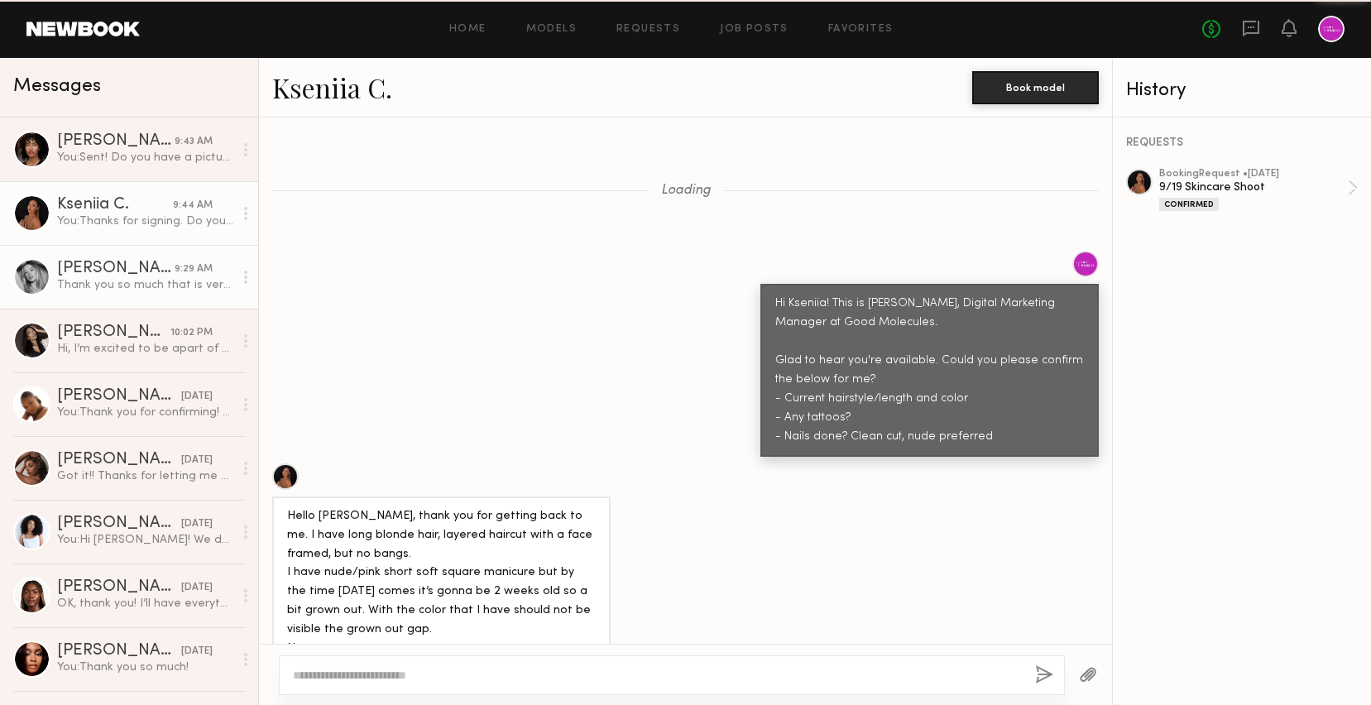
click at [143, 296] on link "Natalie C. 9:29 AM Thank you so much that is very helpful. I will get the video…" at bounding box center [129, 277] width 258 height 64
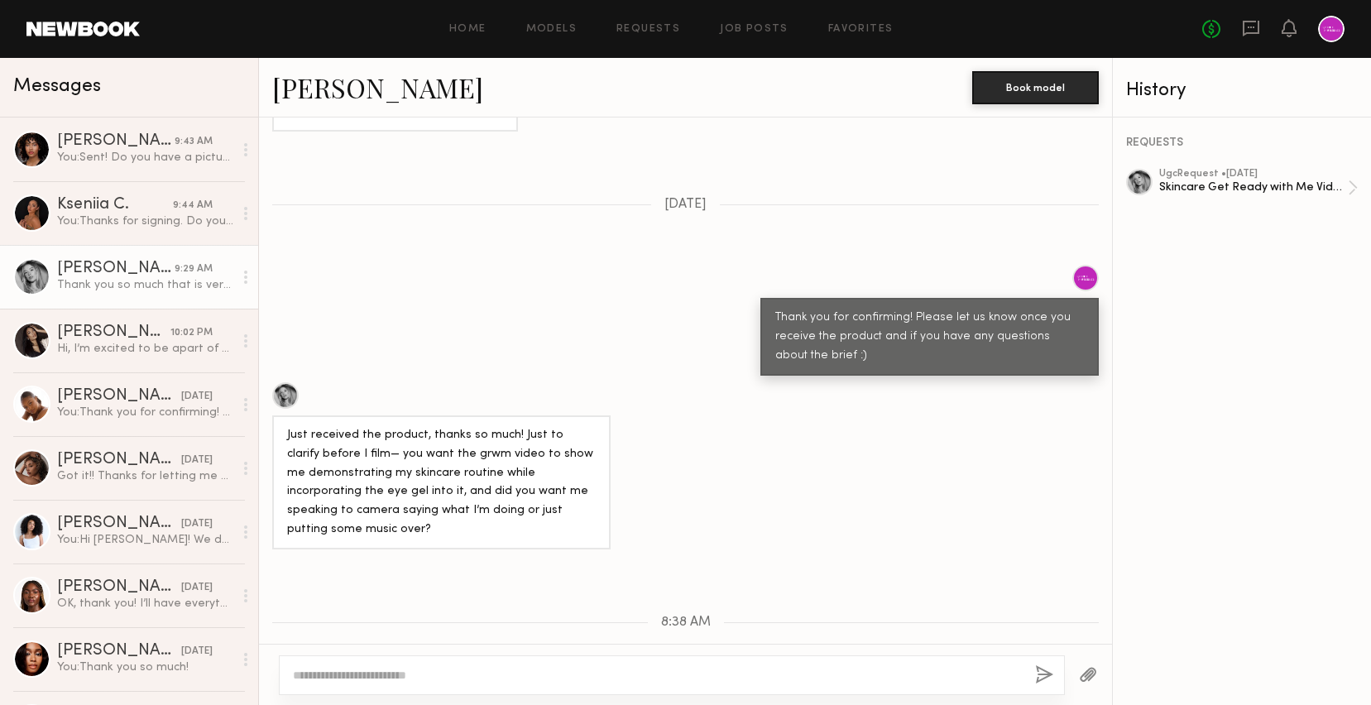
scroll to position [1593, 0]
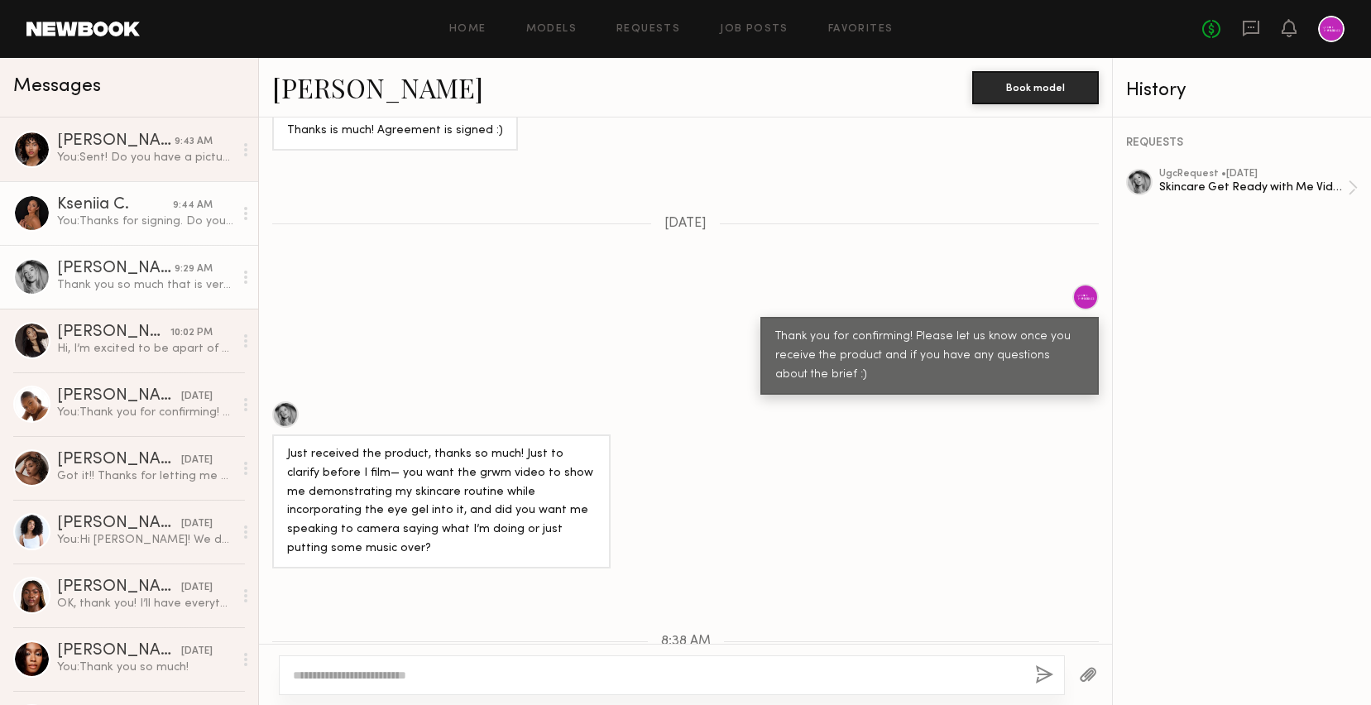
click at [99, 213] on div "You: Thanks for signing. Do you have a picture of the white tank top/cami you p…" at bounding box center [145, 221] width 176 height 16
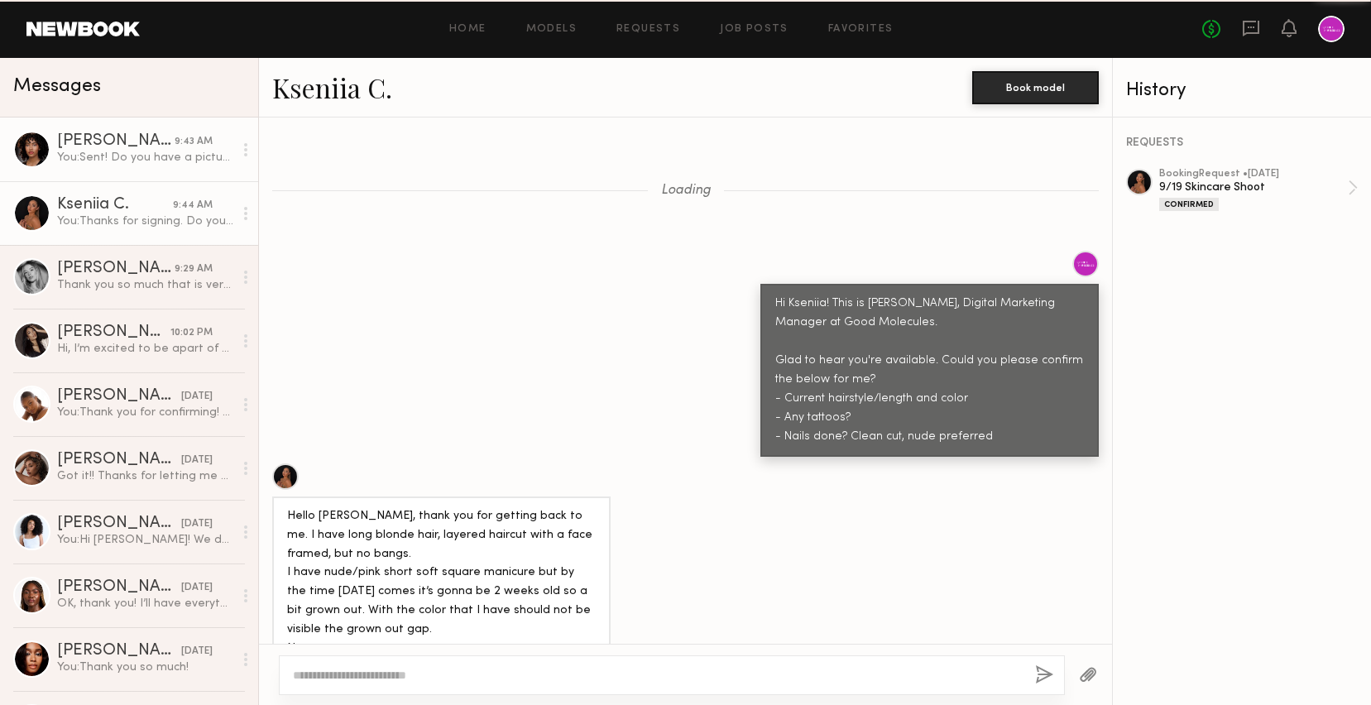
scroll to position [1717, 0]
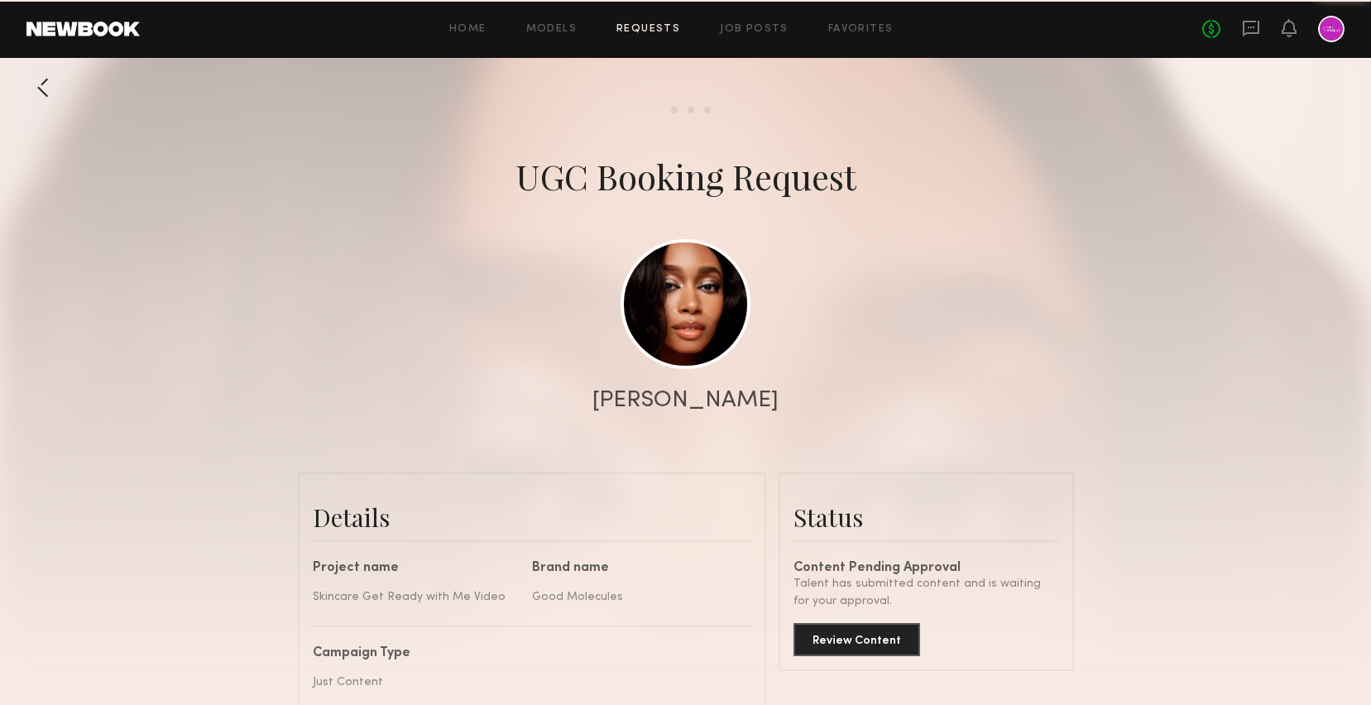
scroll to position [926, 0]
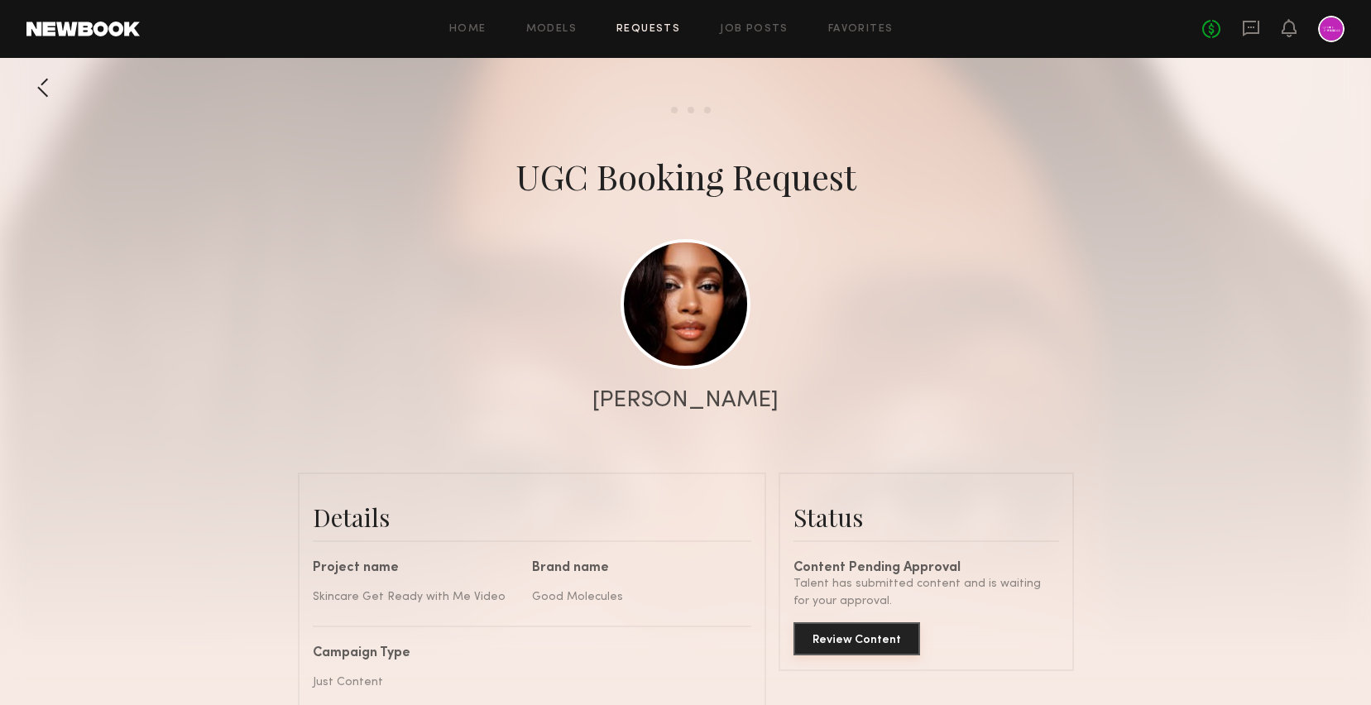
click at [849, 645] on button "Review Content" at bounding box center [856, 638] width 127 height 33
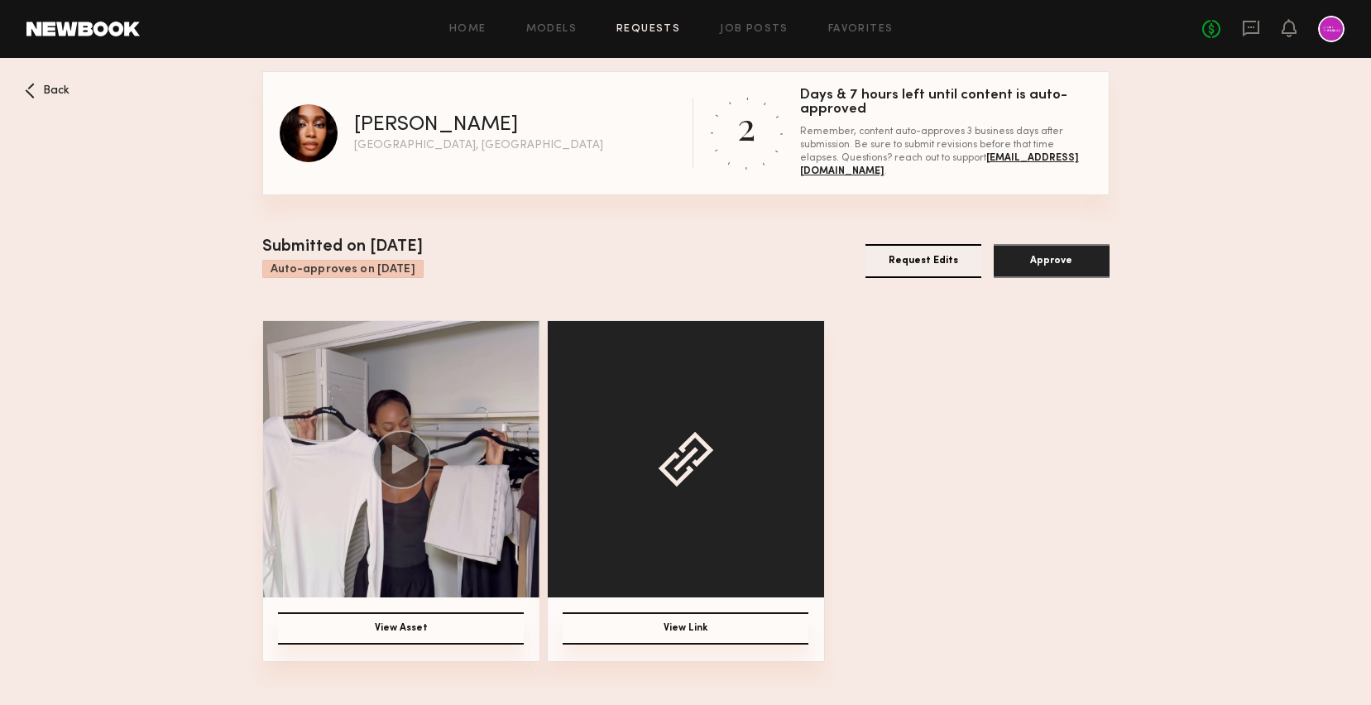
click at [420, 482] on icon at bounding box center [401, 459] width 60 height 59
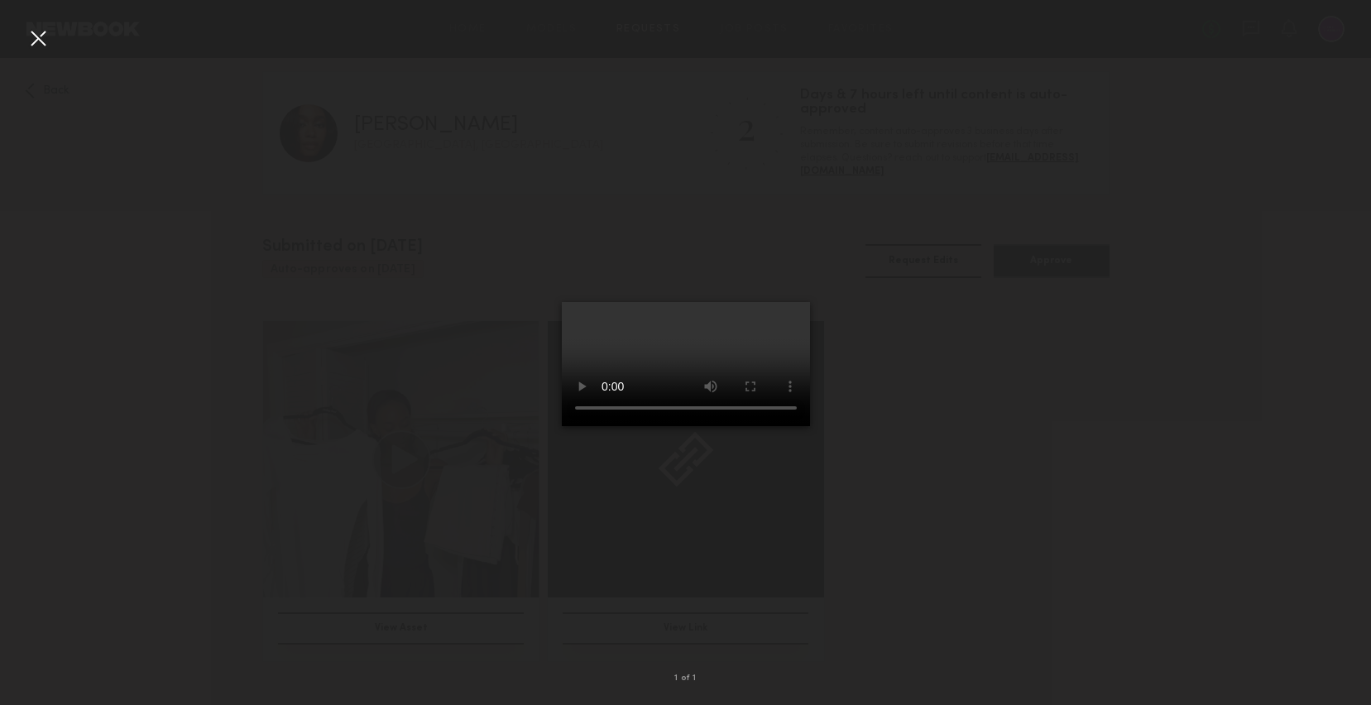
click at [36, 39] on div at bounding box center [38, 38] width 26 height 26
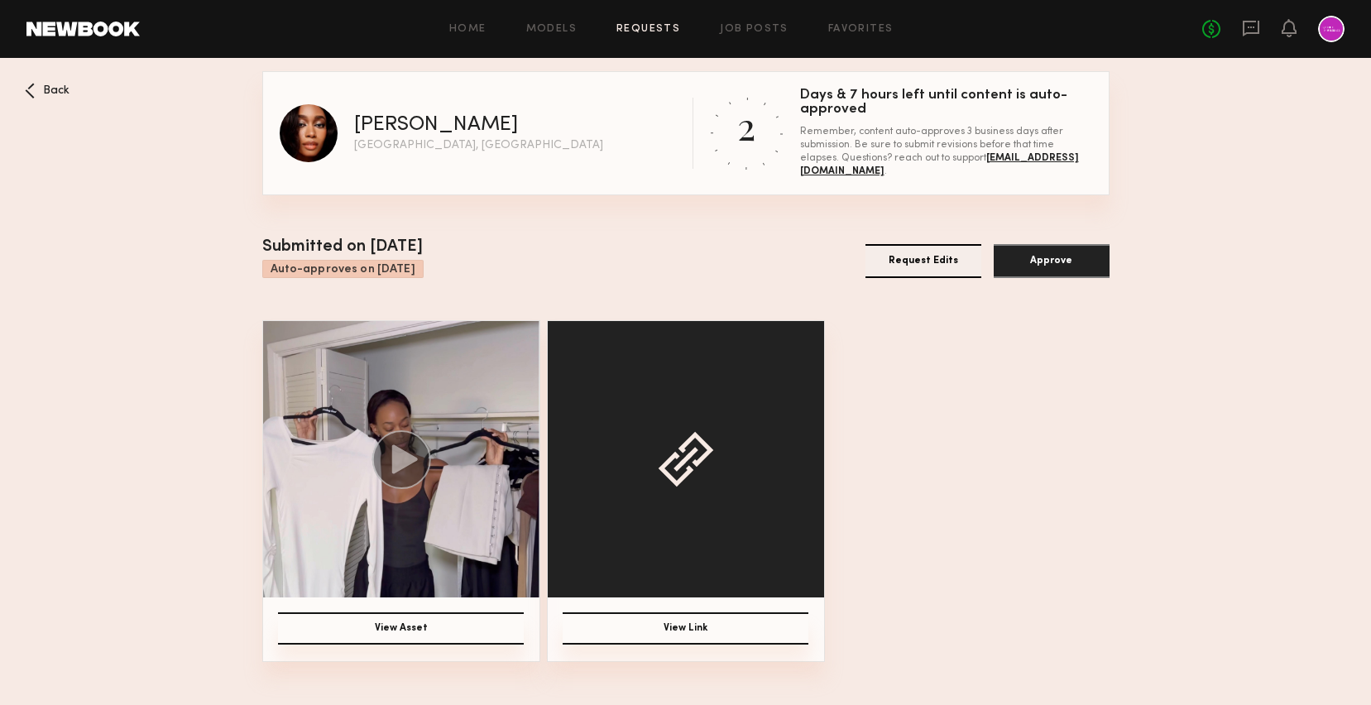
click at [678, 631] on button "View Link" at bounding box center [685, 628] width 246 height 32
click at [375, 454] on circle at bounding box center [400, 459] width 59 height 59
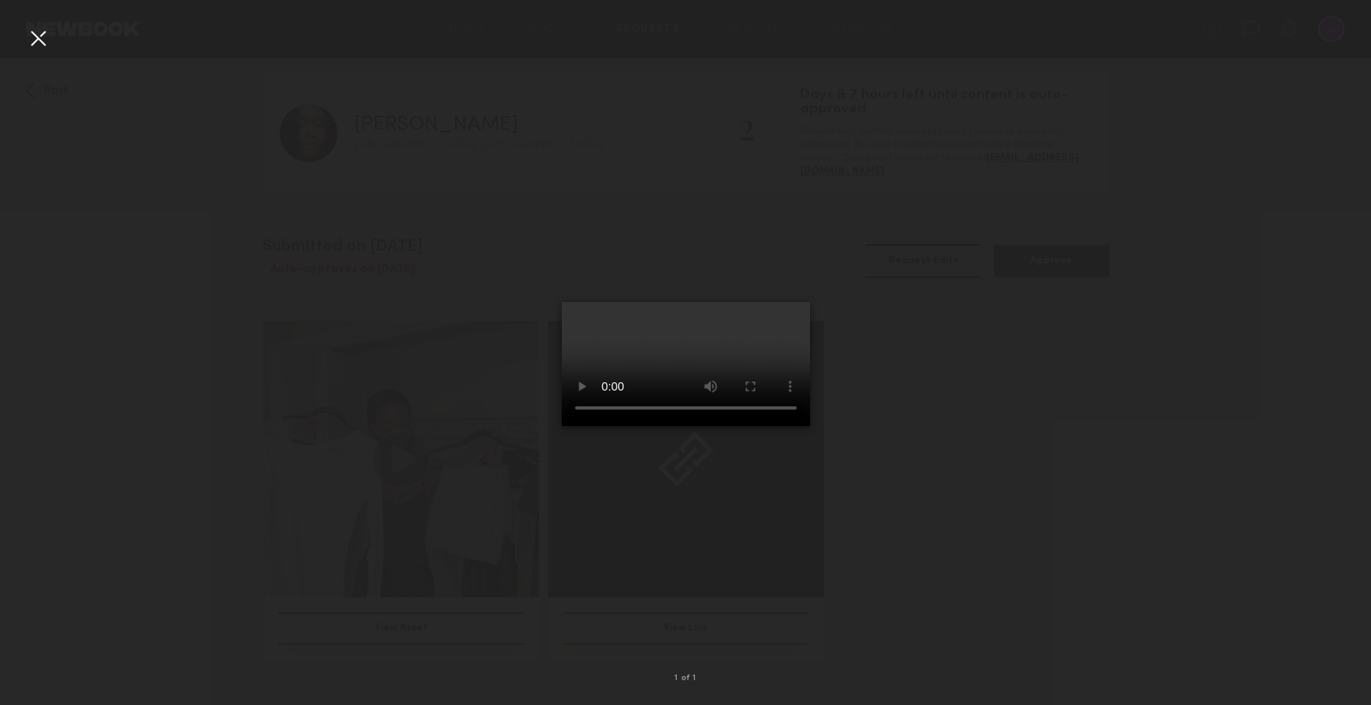
click at [48, 42] on div at bounding box center [38, 38] width 26 height 26
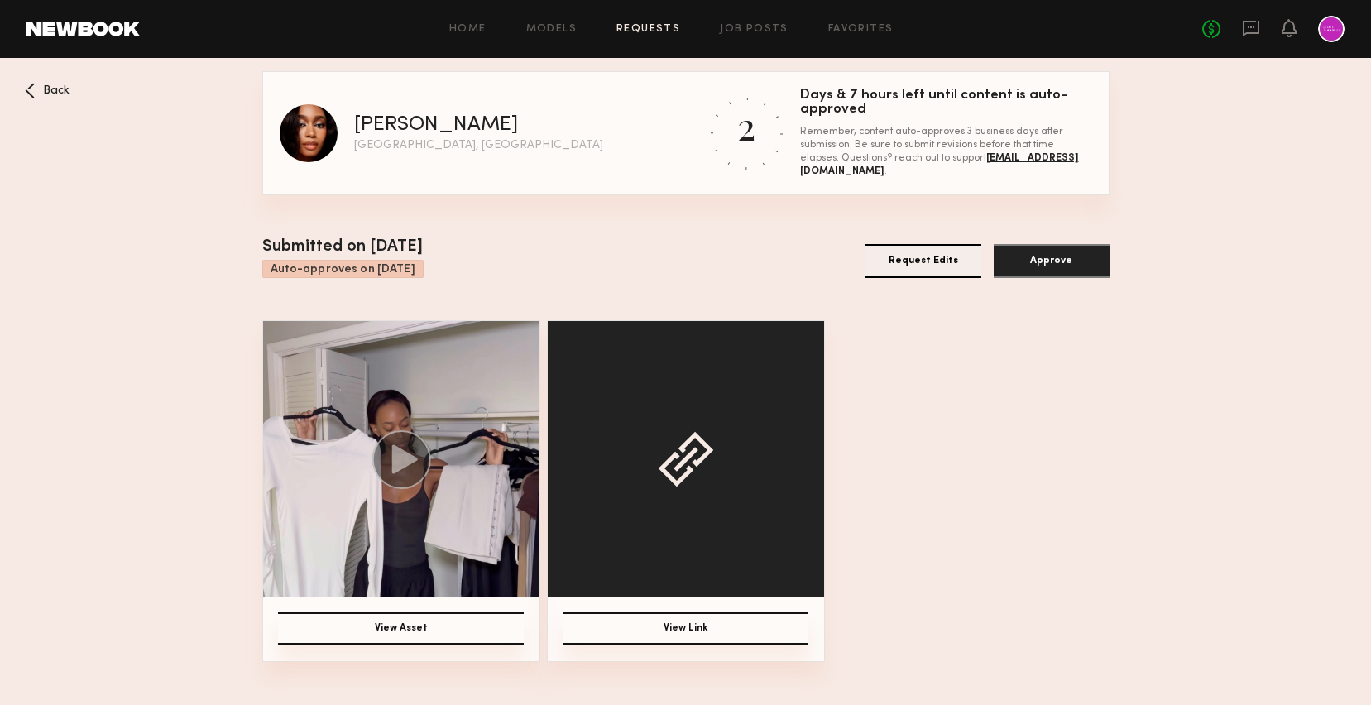
click at [931, 261] on button "Request Edits" at bounding box center [923, 261] width 116 height 34
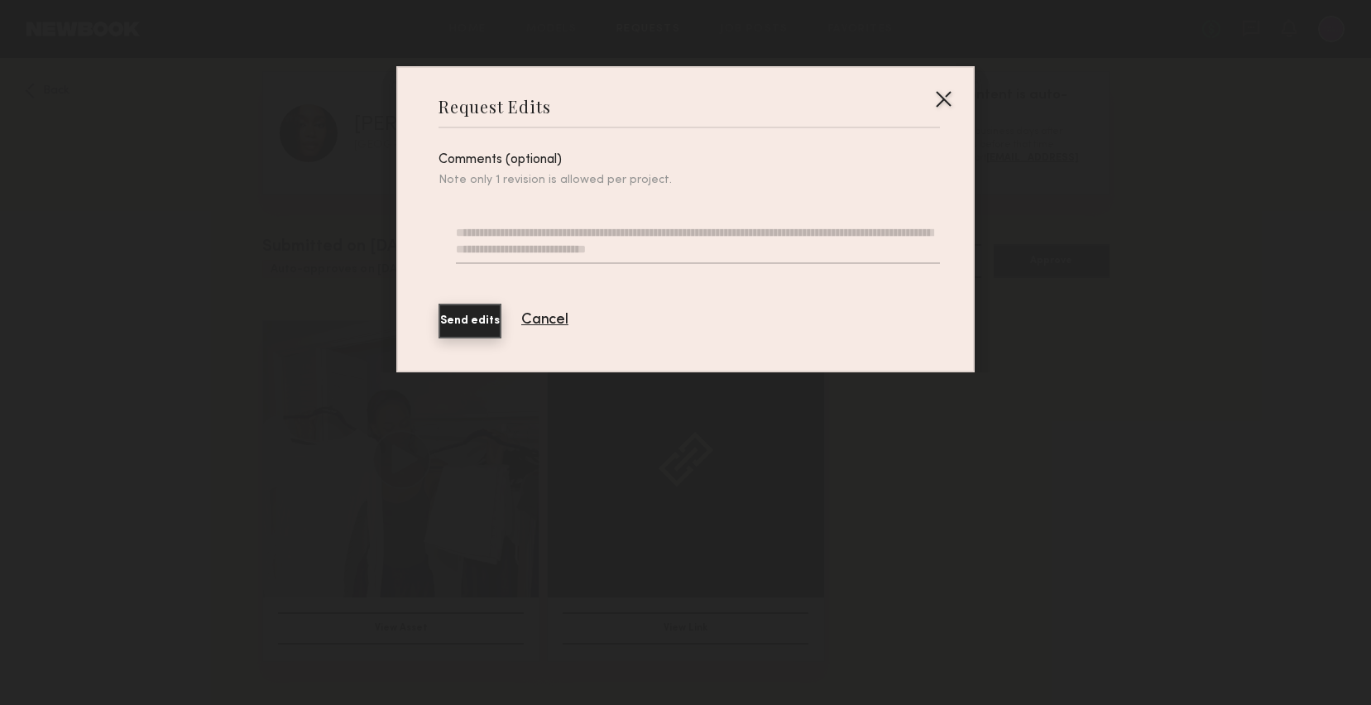
click at [780, 237] on textarea at bounding box center [698, 244] width 484 height 40
click at [945, 97] on div at bounding box center [943, 98] width 26 height 26
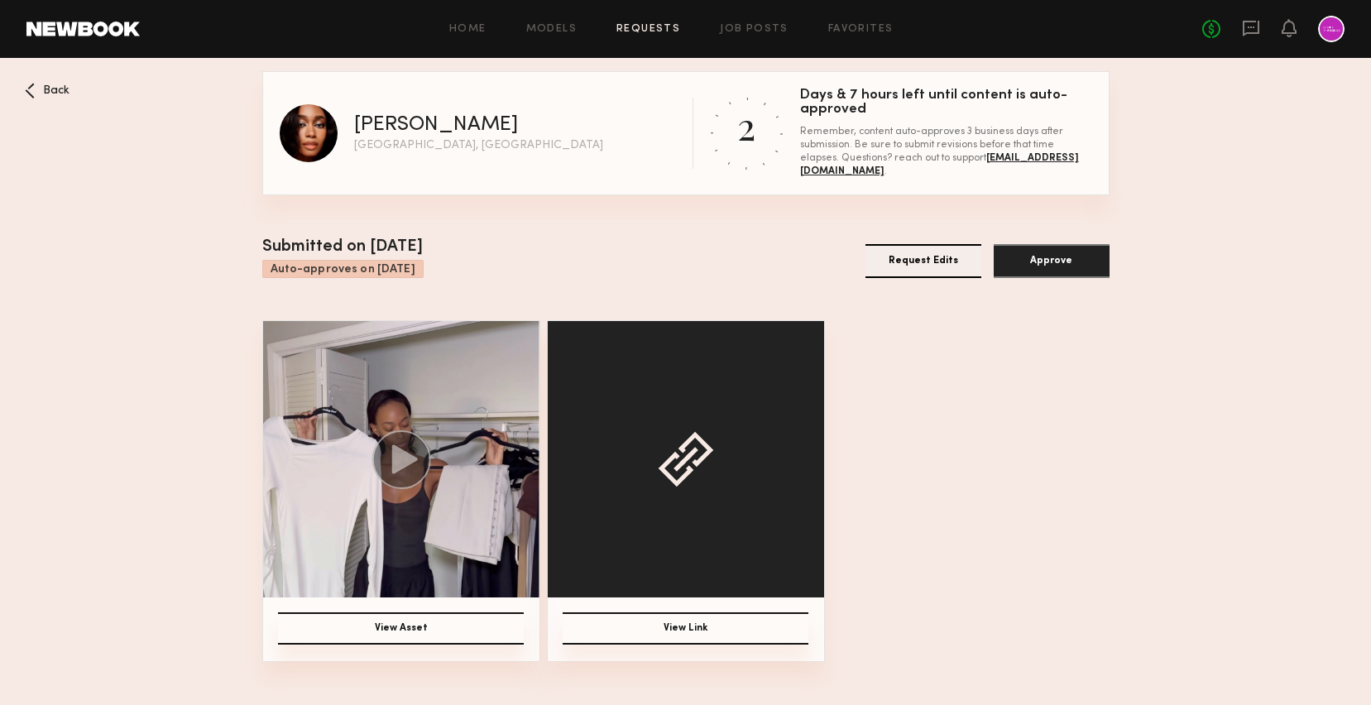
click at [49, 90] on span "Back" at bounding box center [56, 91] width 26 height 12
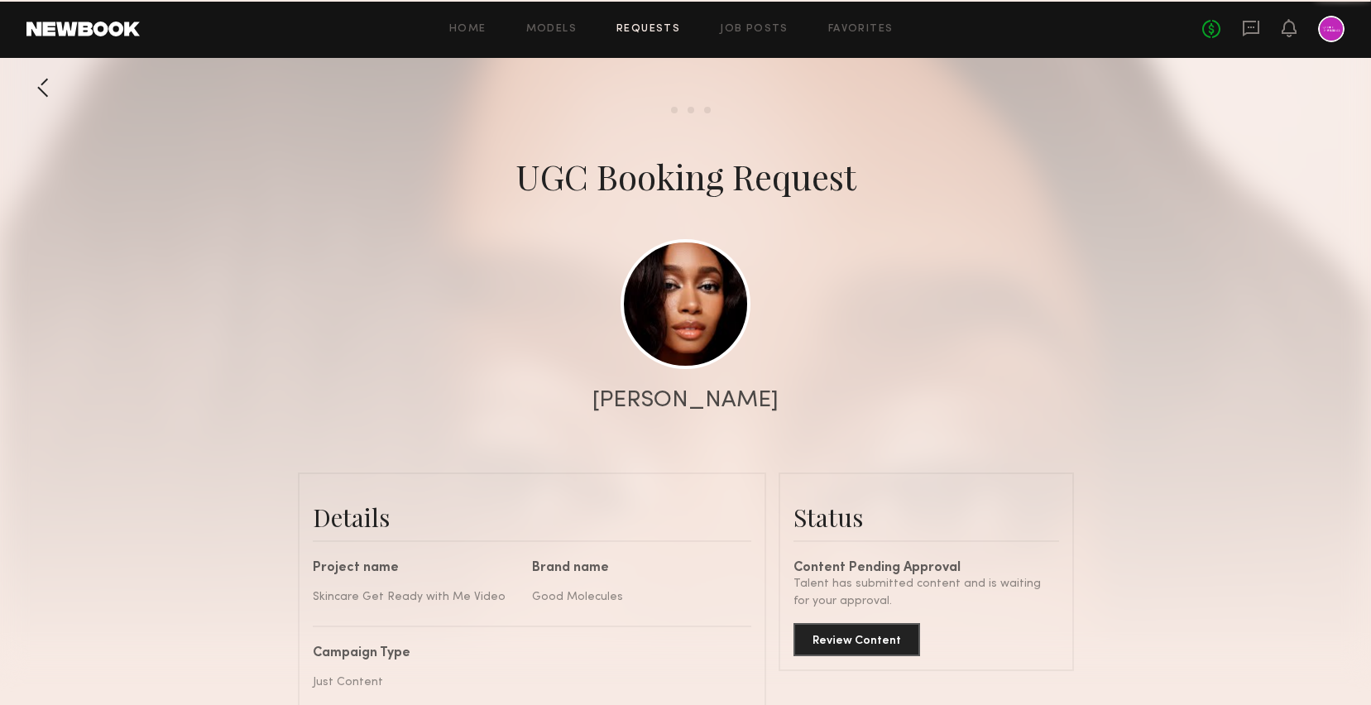
scroll to position [926, 0]
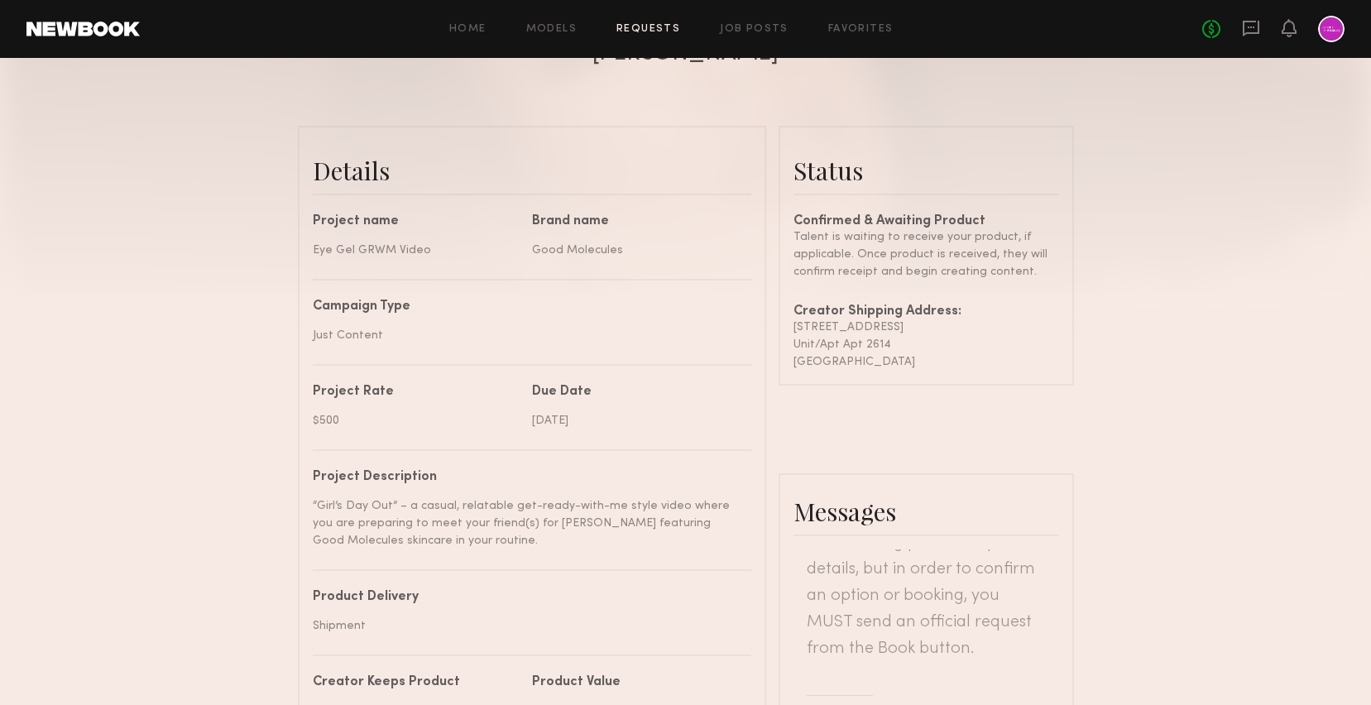
scroll to position [275, 0]
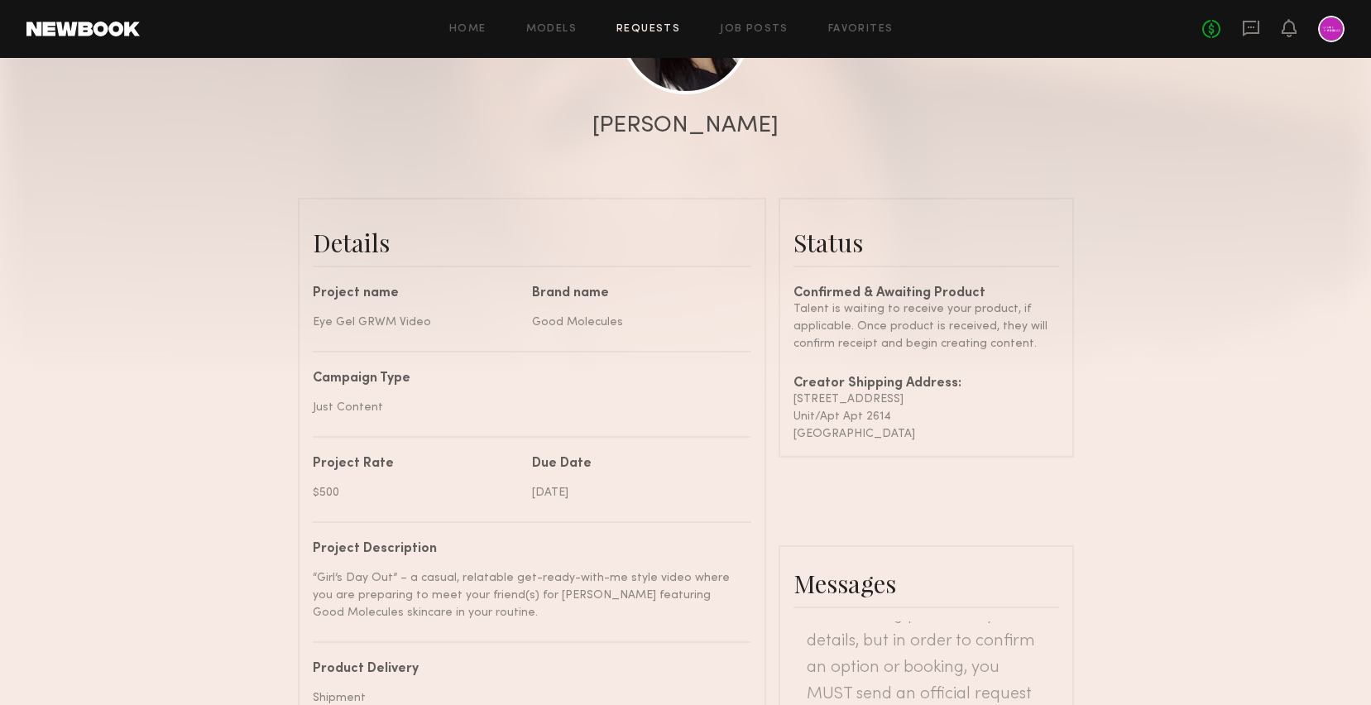
drag, startPoint x: 792, startPoint y: 395, endPoint x: 903, endPoint y: 430, distance: 117.2
click at [904, 431] on common-border "Status Confirmed & Awaiting Product Talent is waiting to receive your product, …" at bounding box center [925, 328] width 295 height 260
copy div "1801 N Pearl St Unit/Apt Apt 2614 Dallas , TX 75201"
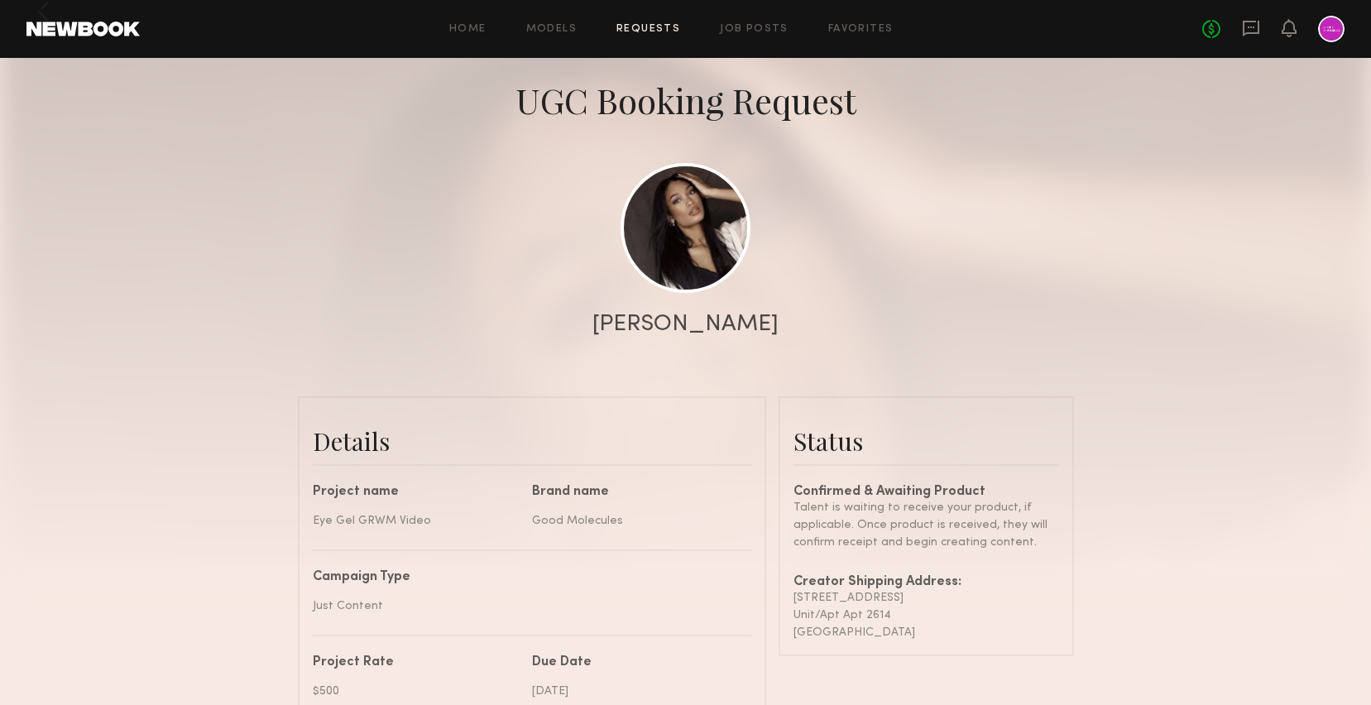
scroll to position [85, 0]
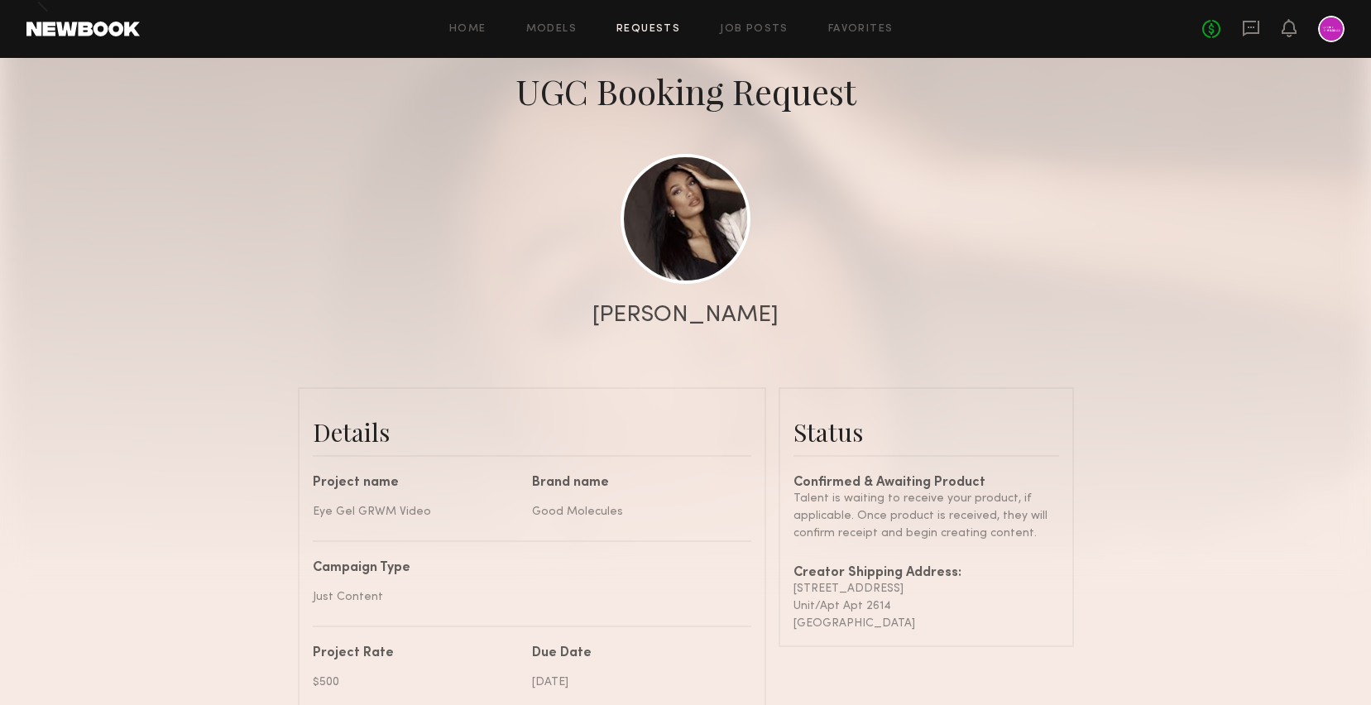
click at [921, 236] on div at bounding box center [685, 246] width 1371 height 662
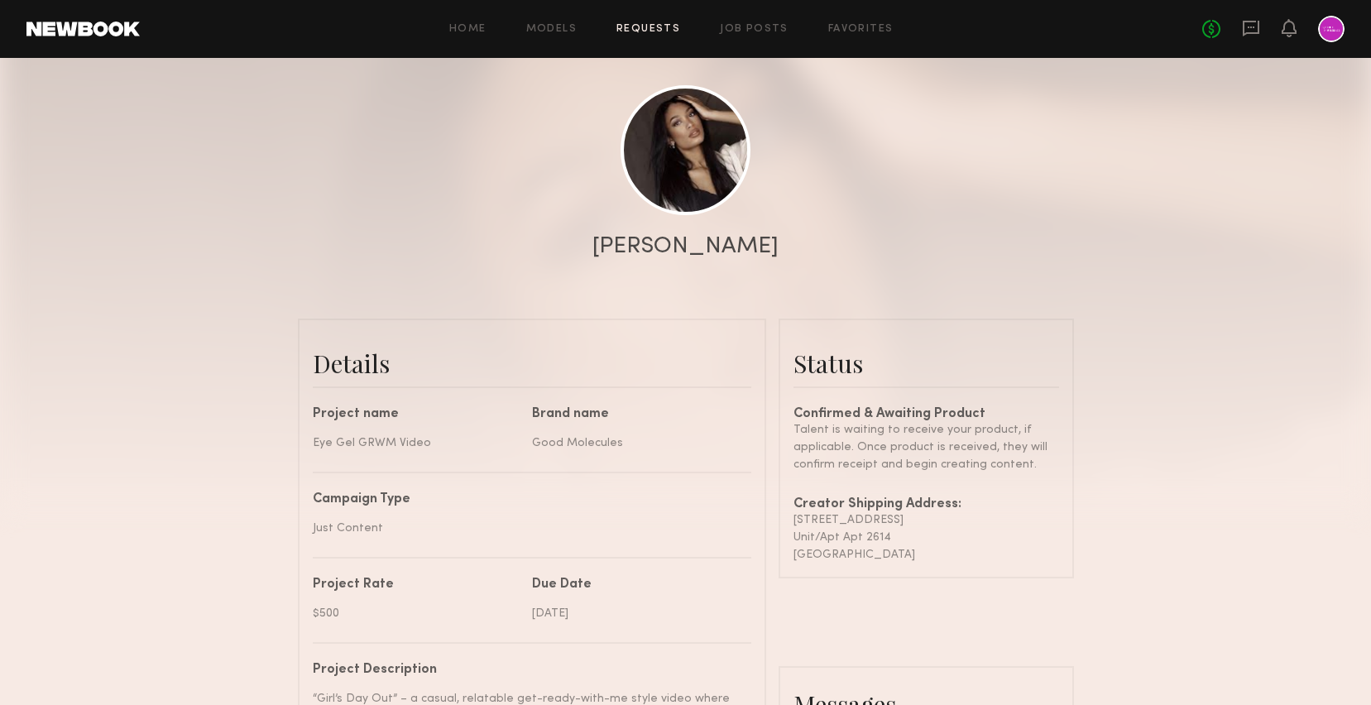
scroll to position [901, 0]
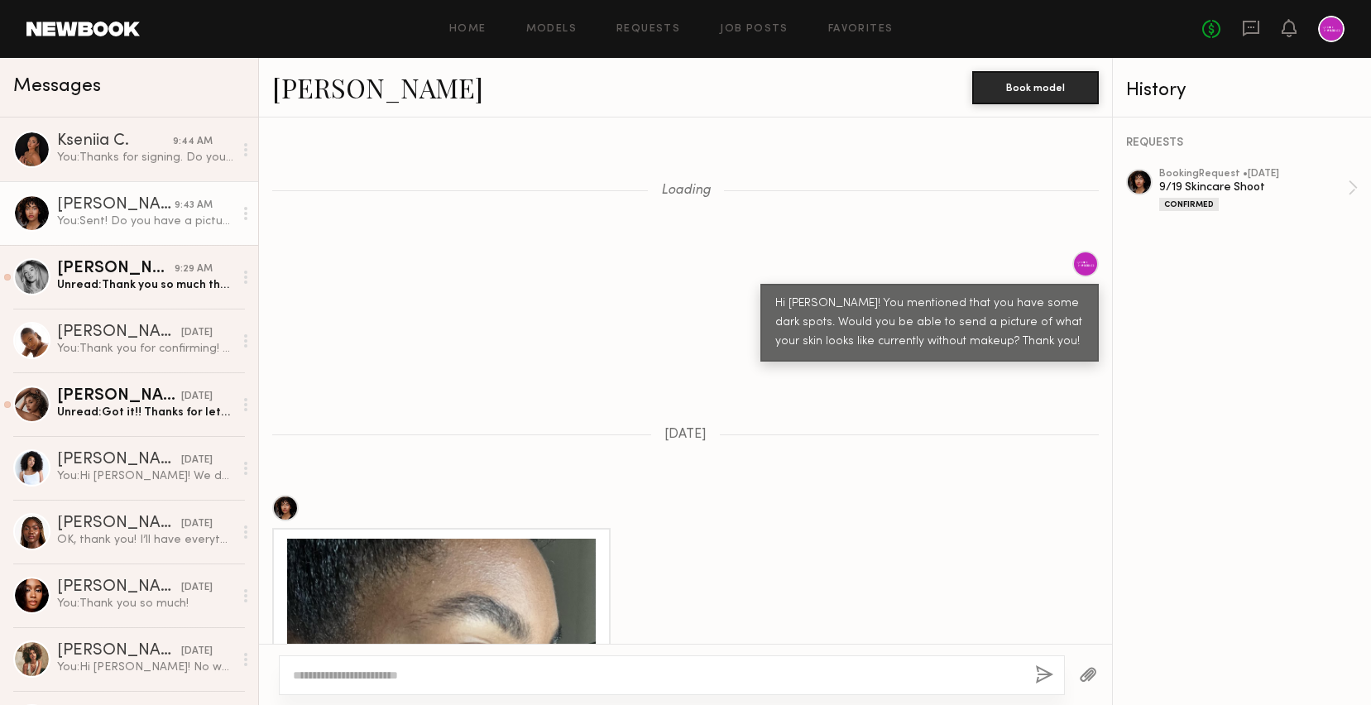
scroll to position [2460, 0]
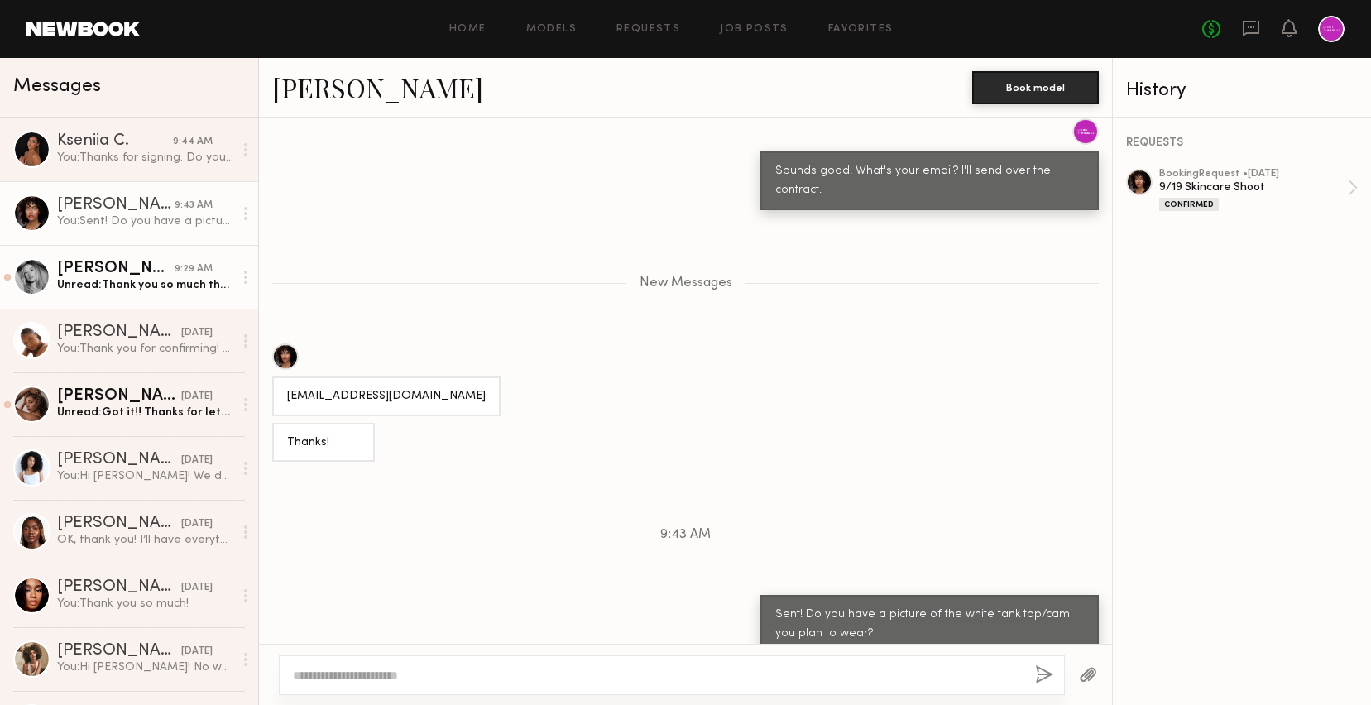
click at [136, 261] on div "[PERSON_NAME]" at bounding box center [115, 269] width 117 height 17
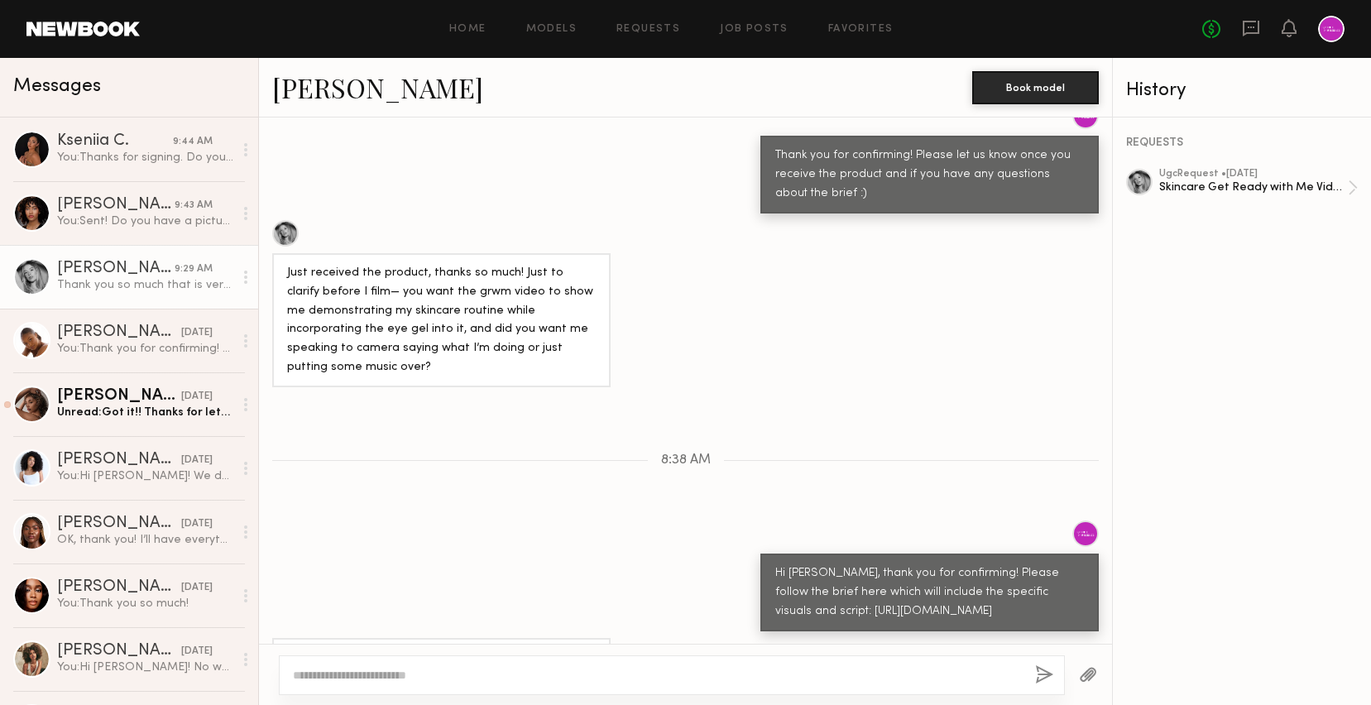
scroll to position [1805, 0]
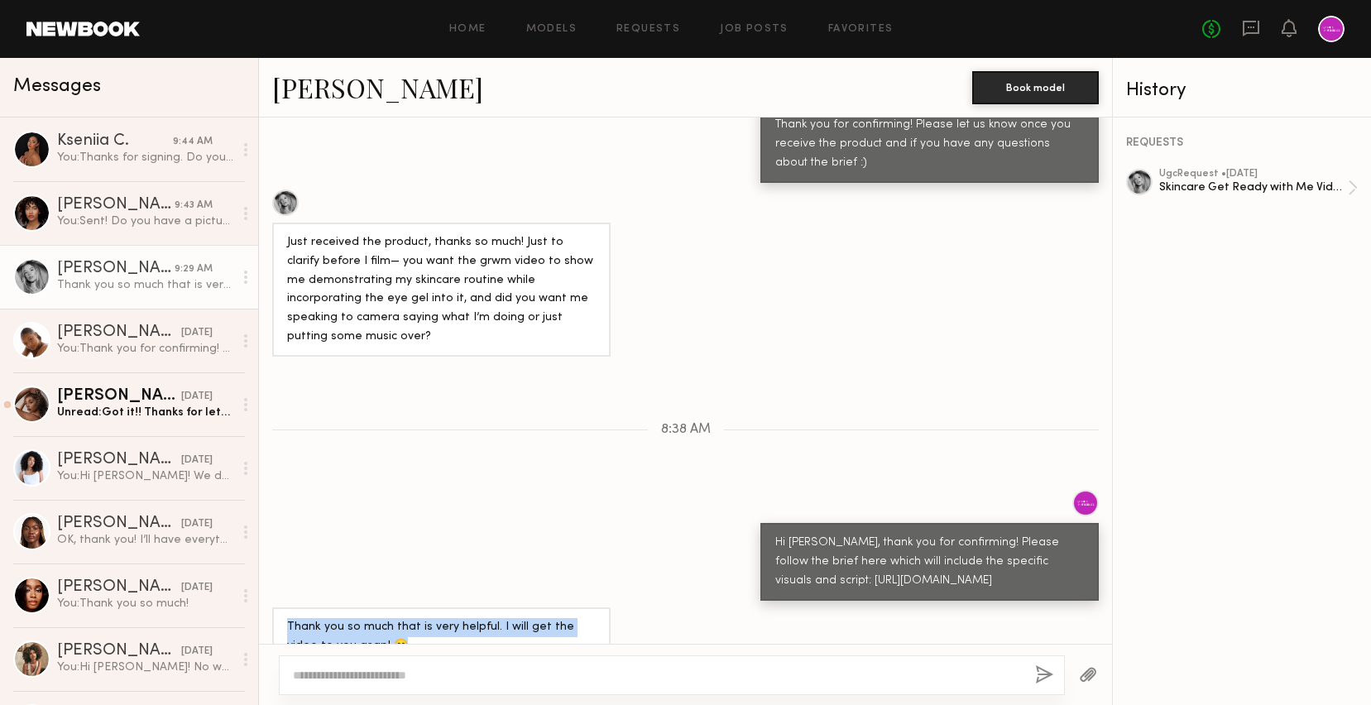
drag, startPoint x: 286, startPoint y: 588, endPoint x: 392, endPoint y: 605, distance: 107.3
click at [393, 618] on div "Thank you so much that is very helpful. I will get the video to you asap! 😊" at bounding box center [441, 637] width 309 height 38
click at [392, 618] on div "Thank you so much that is very helpful. I will get the video to you asap! 😊" at bounding box center [441, 637] width 309 height 38
drag, startPoint x: 385, startPoint y: 604, endPoint x: 284, endPoint y: 591, distance: 101.7
click at [284, 607] on div "Thank you so much that is very helpful. I will get the video to you asap! 😊" at bounding box center [441, 636] width 338 height 59
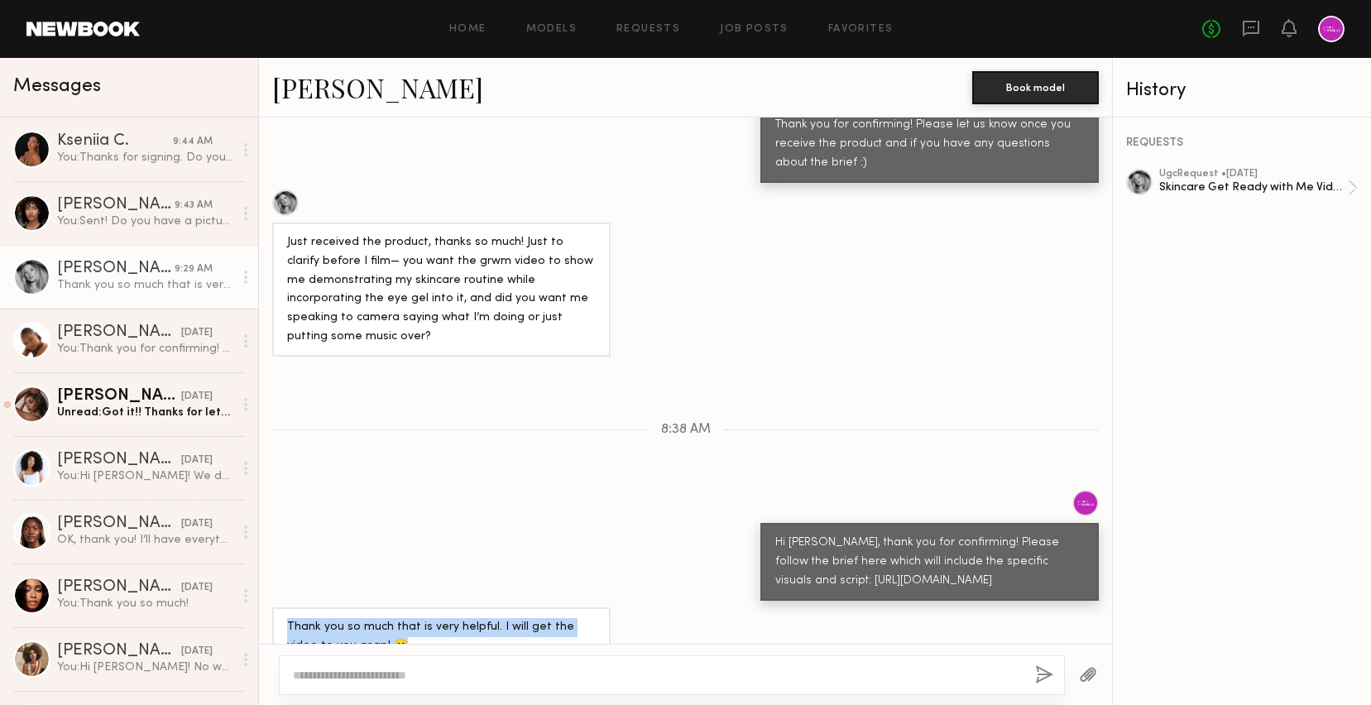
click at [284, 607] on div "Thank you so much that is very helpful. I will get the video to you asap! 😊" at bounding box center [441, 636] width 338 height 59
drag, startPoint x: 284, startPoint y: 591, endPoint x: 418, endPoint y: 634, distance: 140.7
click at [419, 634] on div "Keep direct messages professional and related only to paid job opportunities. M…" at bounding box center [685, 380] width 853 height 526
click at [418, 634] on div "Keep direct messages professional and related only to paid job opportunities. M…" at bounding box center [685, 380] width 853 height 526
drag, startPoint x: 369, startPoint y: 610, endPoint x: 277, endPoint y: 591, distance: 93.8
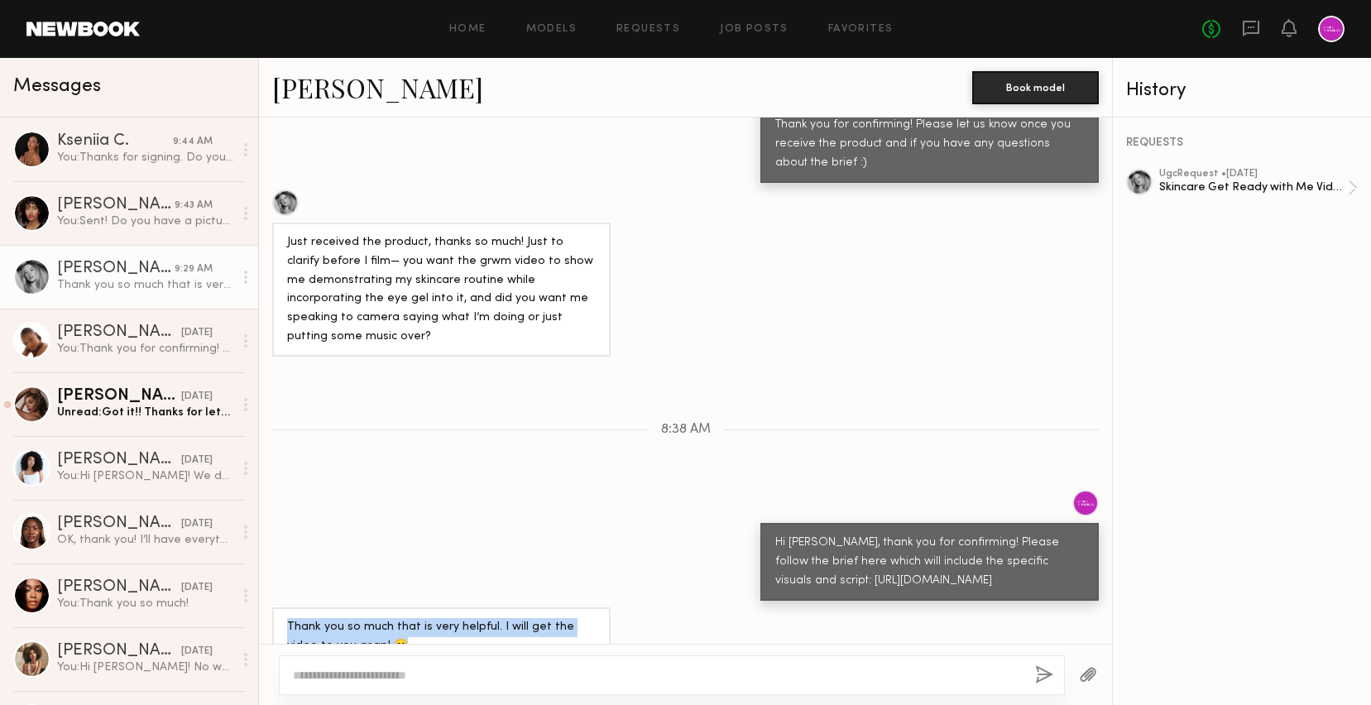
click at [277, 607] on div "Thank you so much that is very helpful. I will get the video to you asap! 😊" at bounding box center [441, 636] width 338 height 59
click at [287, 618] on div "Thank you so much that is very helpful. I will get the video to you asap! 😊" at bounding box center [441, 637] width 309 height 38
click at [498, 423] on div "Keep direct messages professional and related only to paid job opportunities. M…" at bounding box center [685, 380] width 853 height 526
